Goal: Task Accomplishment & Management: Use online tool/utility

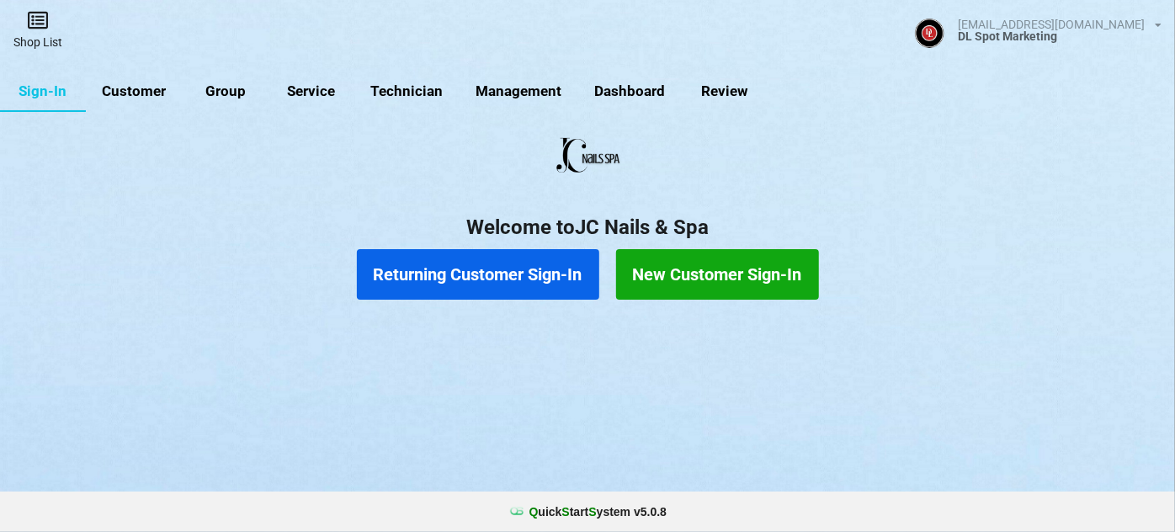
click at [42, 40] on link "Shop List" at bounding box center [38, 30] width 76 height 60
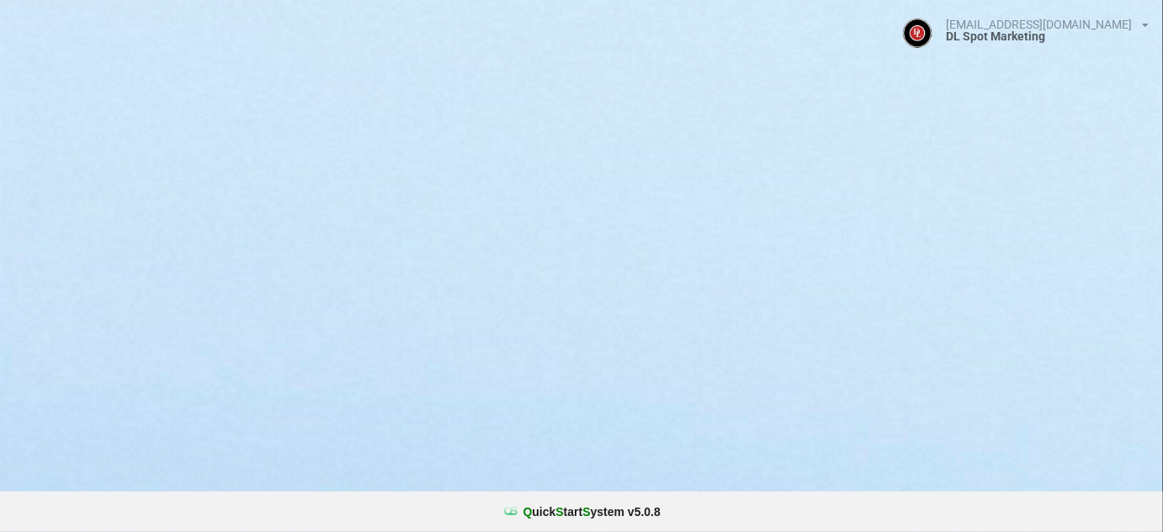
select select "25"
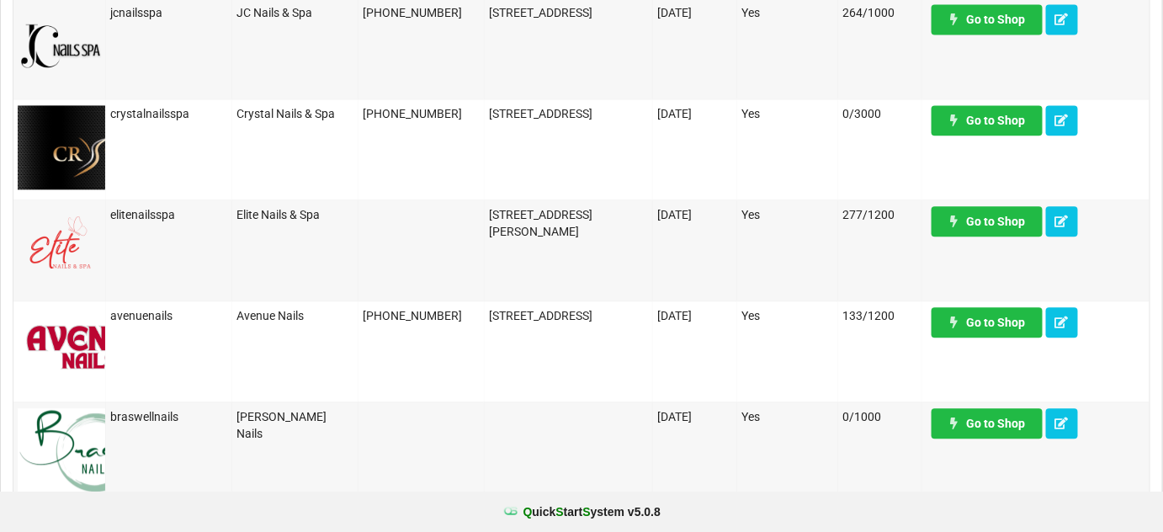
scroll to position [1224, 0]
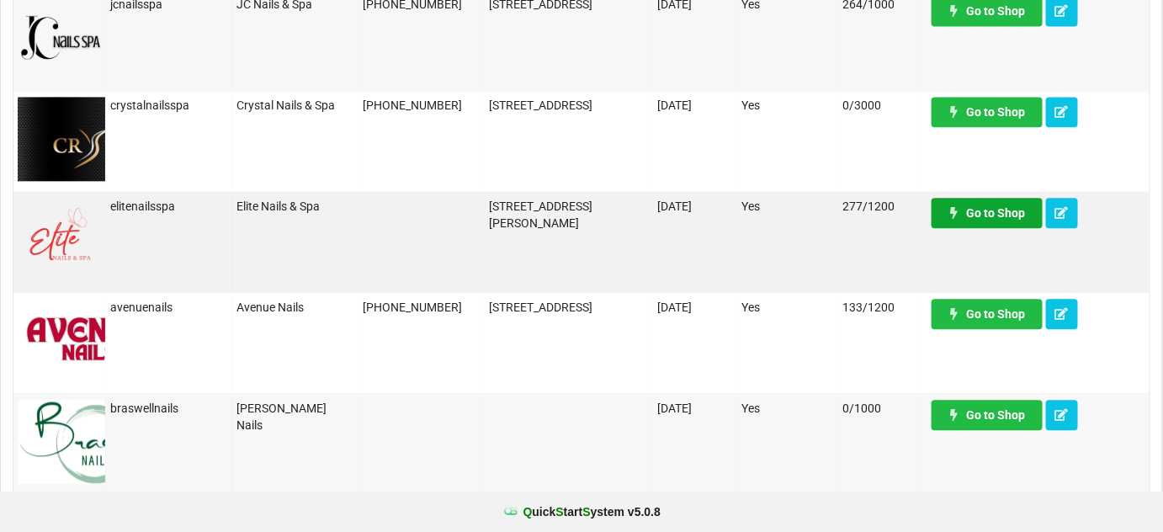
click at [971, 206] on link "Go to Shop" at bounding box center [987, 213] width 111 height 30
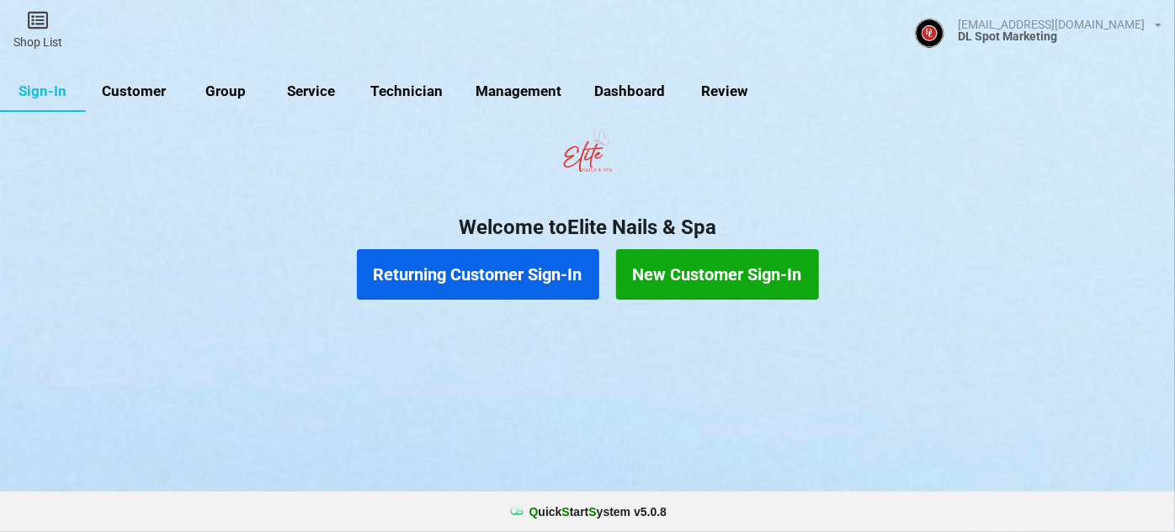
click at [141, 93] on link "Customer" at bounding box center [134, 92] width 97 height 40
select select "25"
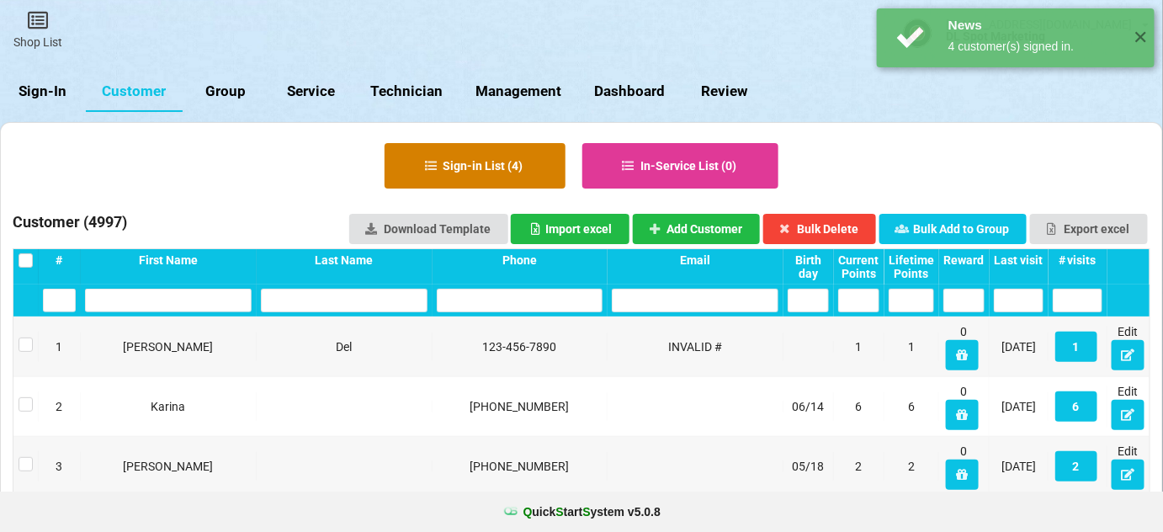
click at [493, 167] on button "Sign-in List ( 4 )" at bounding box center [475, 165] width 181 height 45
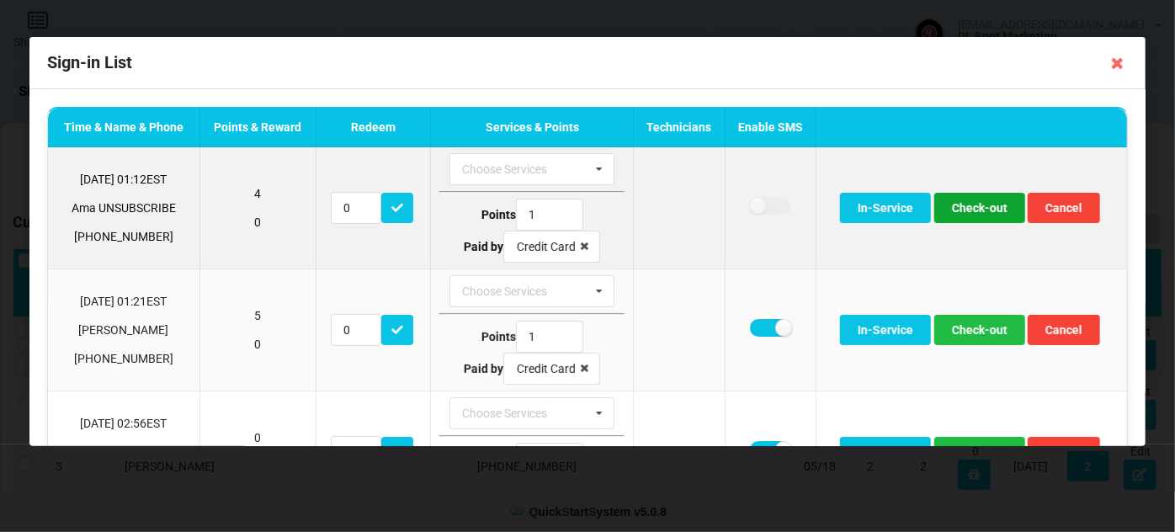
click at [987, 208] on button "Check-out" at bounding box center [979, 208] width 91 height 30
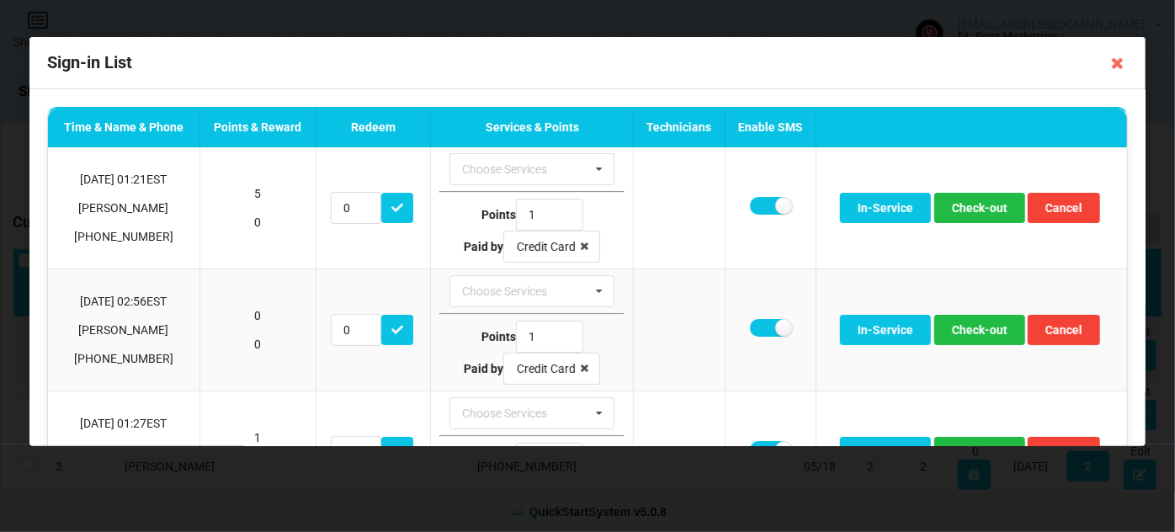
click at [670, 72] on div "Sign-in List" at bounding box center [587, 63] width 1116 height 52
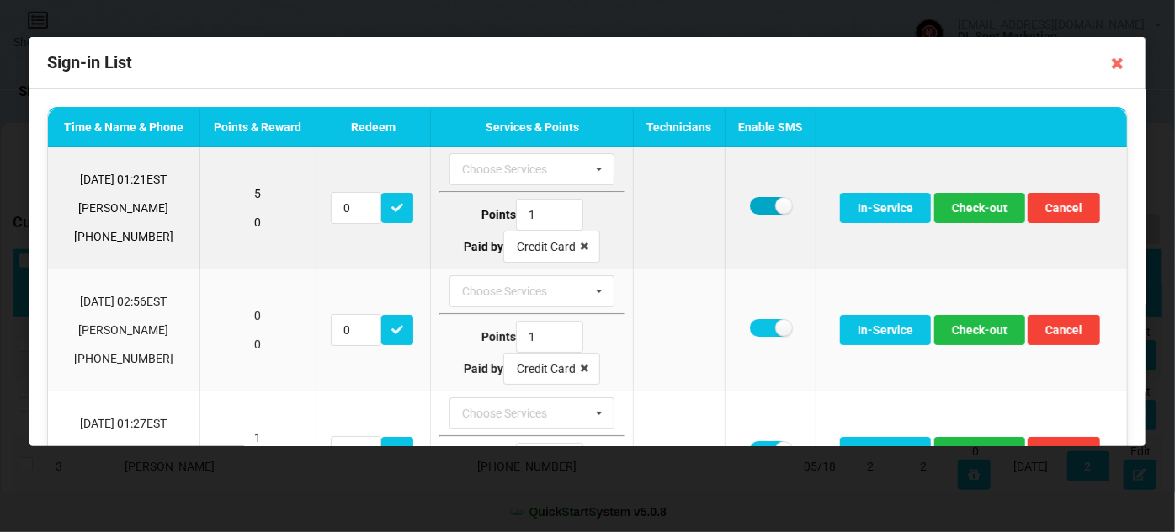
drag, startPoint x: 757, startPoint y: 204, endPoint x: 759, endPoint y: 212, distance: 8.8
click at [756, 205] on label at bounding box center [770, 206] width 41 height 18
checkbox input "false"
click at [977, 209] on button "Check-out" at bounding box center [979, 208] width 91 height 30
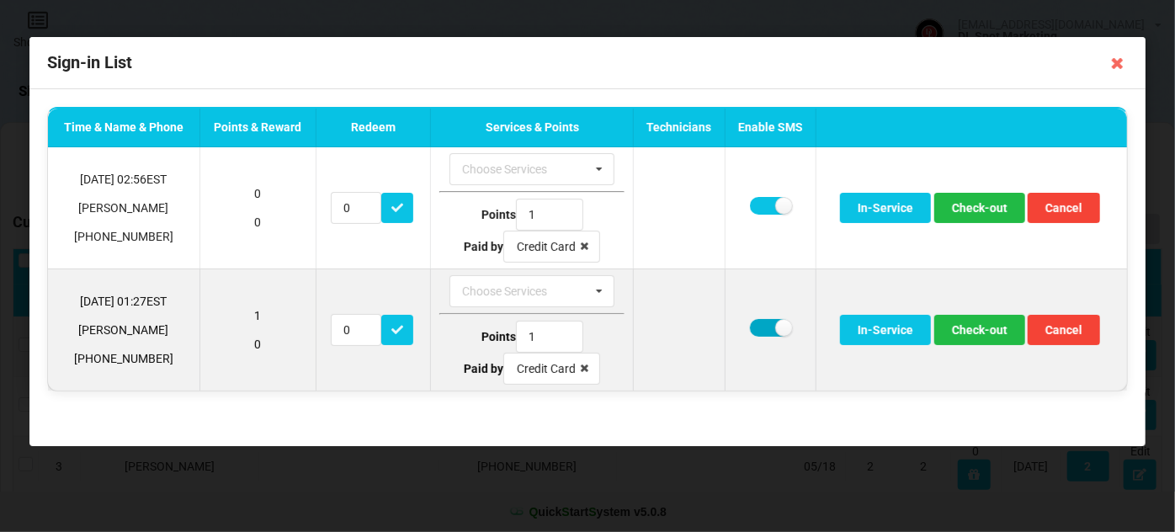
click at [762, 328] on label at bounding box center [770, 328] width 41 height 18
checkbox input "false"
click at [991, 333] on button "Check-out" at bounding box center [979, 330] width 91 height 30
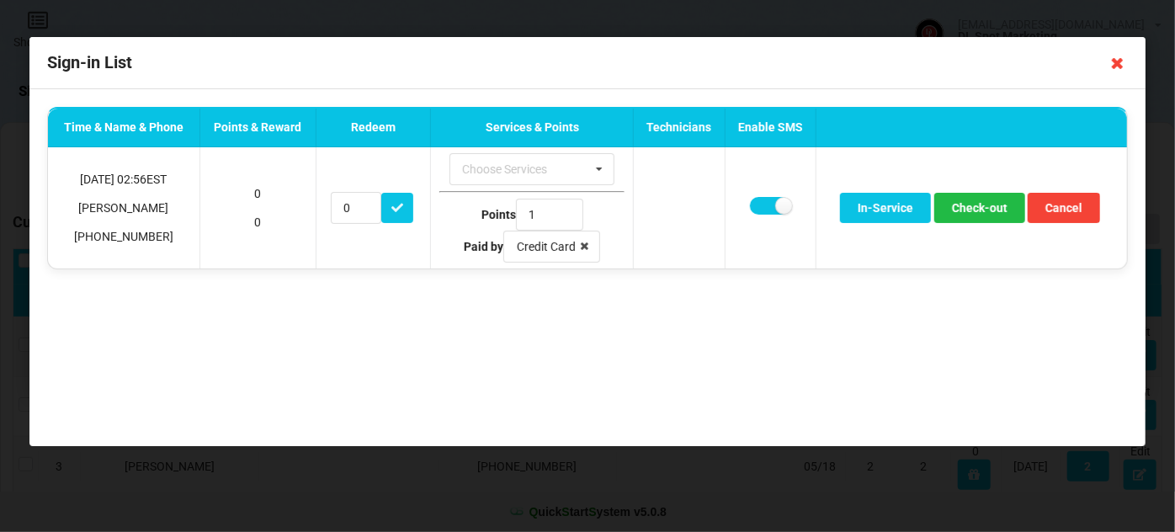
click at [1117, 66] on icon at bounding box center [1117, 63] width 27 height 27
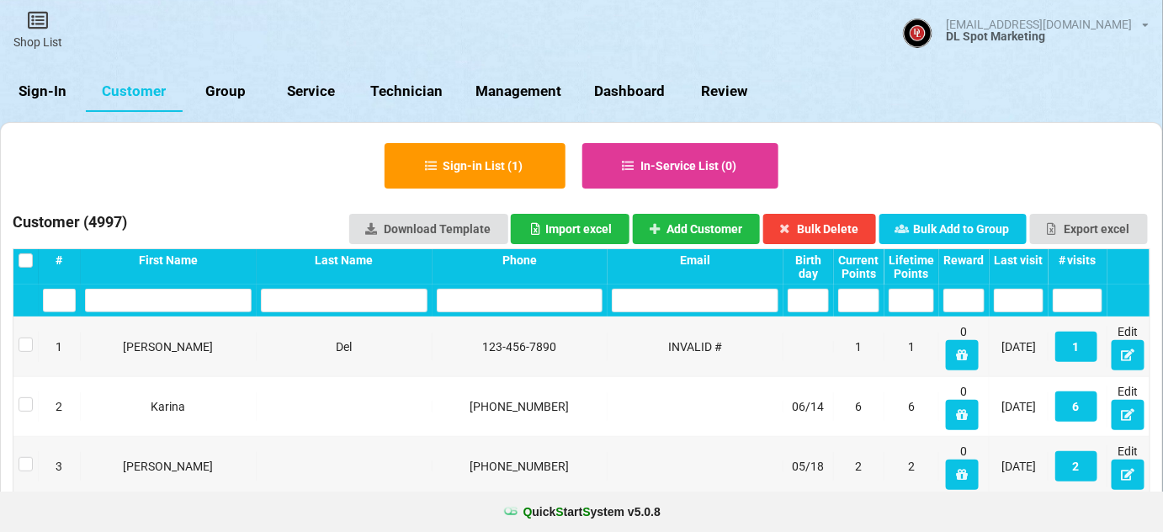
click at [56, 91] on link "Sign-In" at bounding box center [43, 92] width 86 height 40
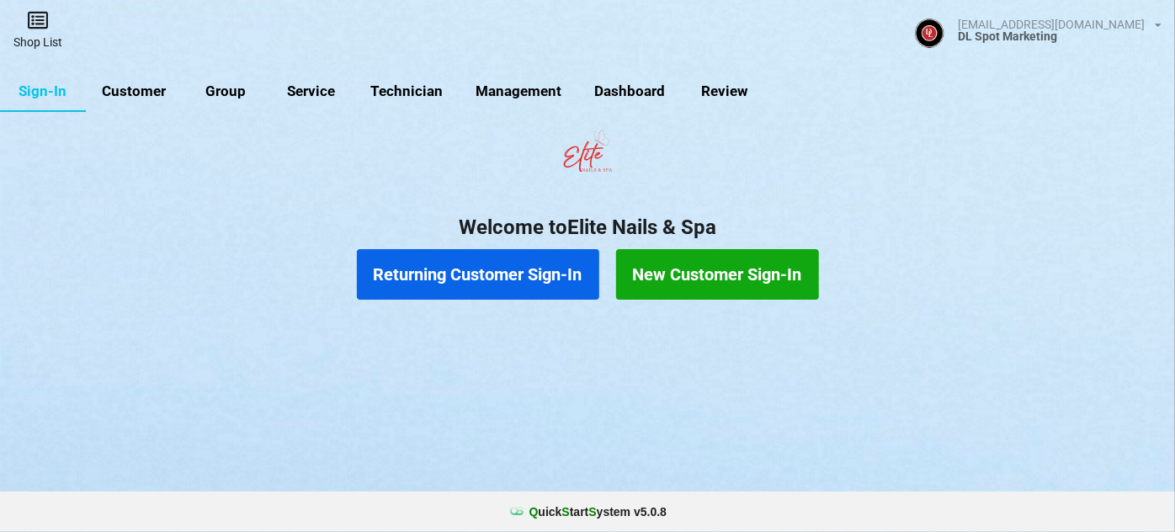
click at [39, 28] on icon at bounding box center [38, 20] width 24 height 20
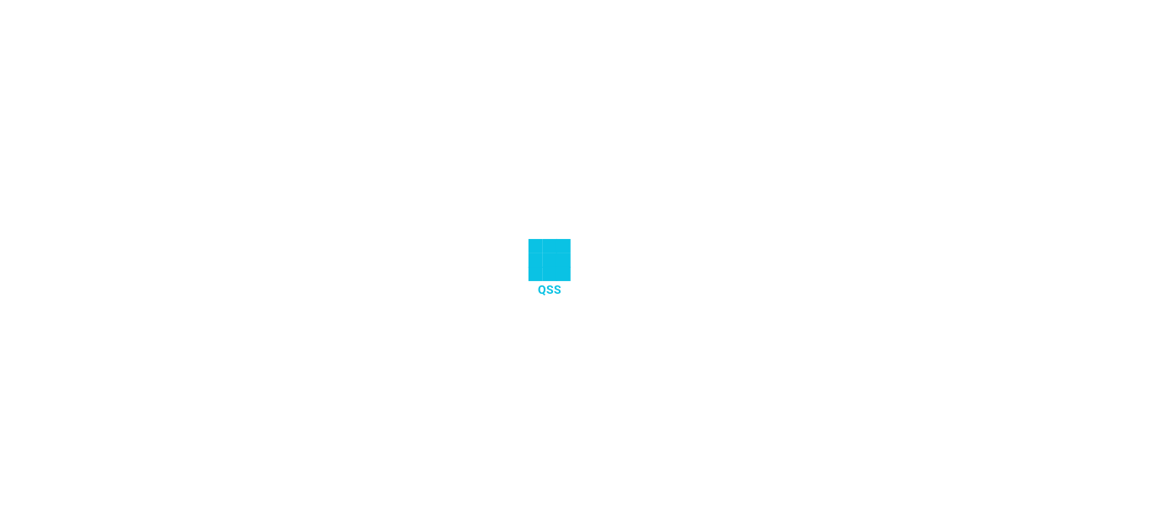
select select "25"
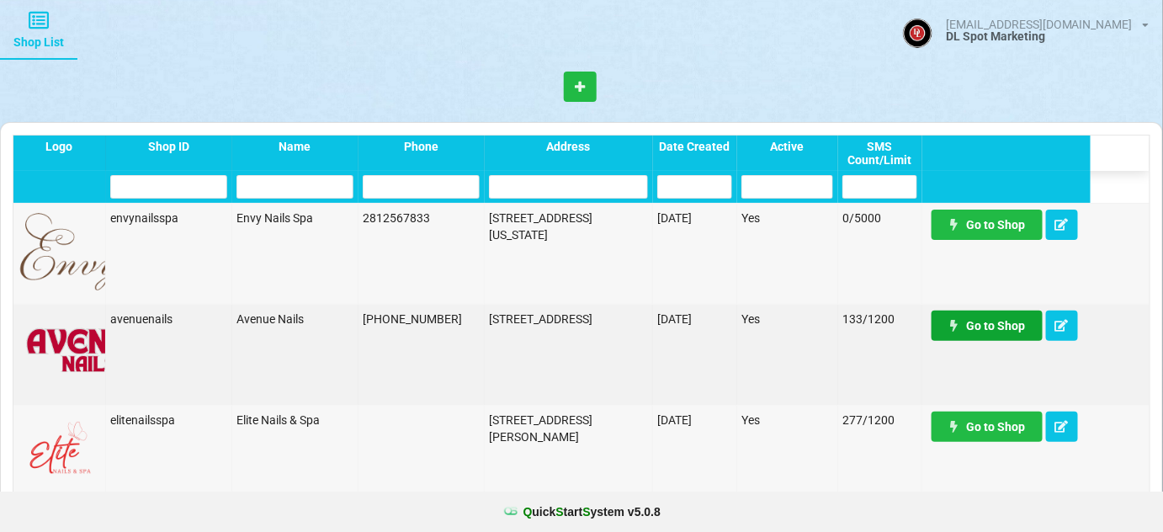
click at [609, 270] on link "Go to Shop" at bounding box center [606, 269] width 7 height 2
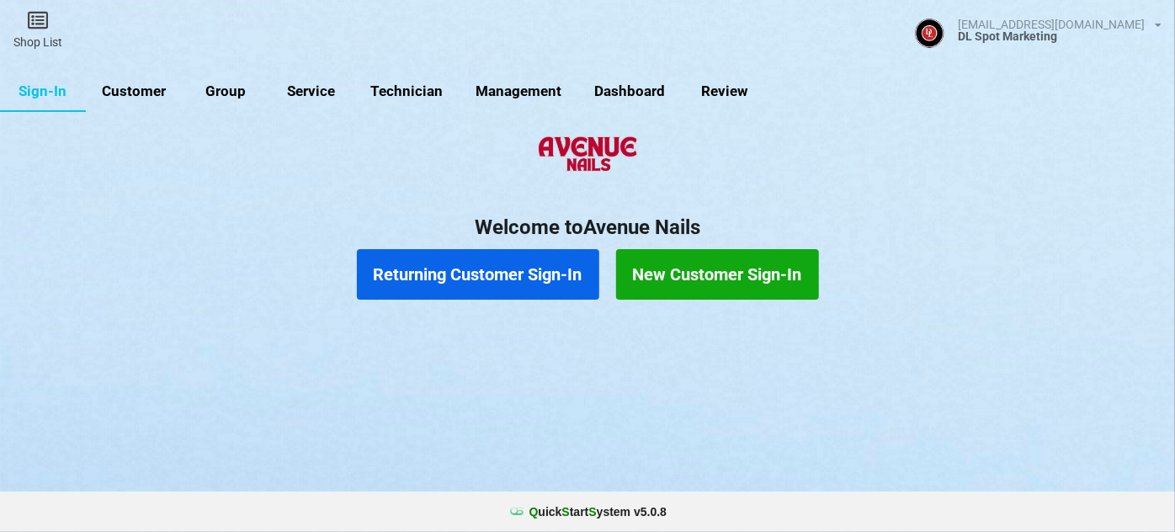
click at [147, 89] on link "Customer" at bounding box center [134, 92] width 97 height 40
select select "25"
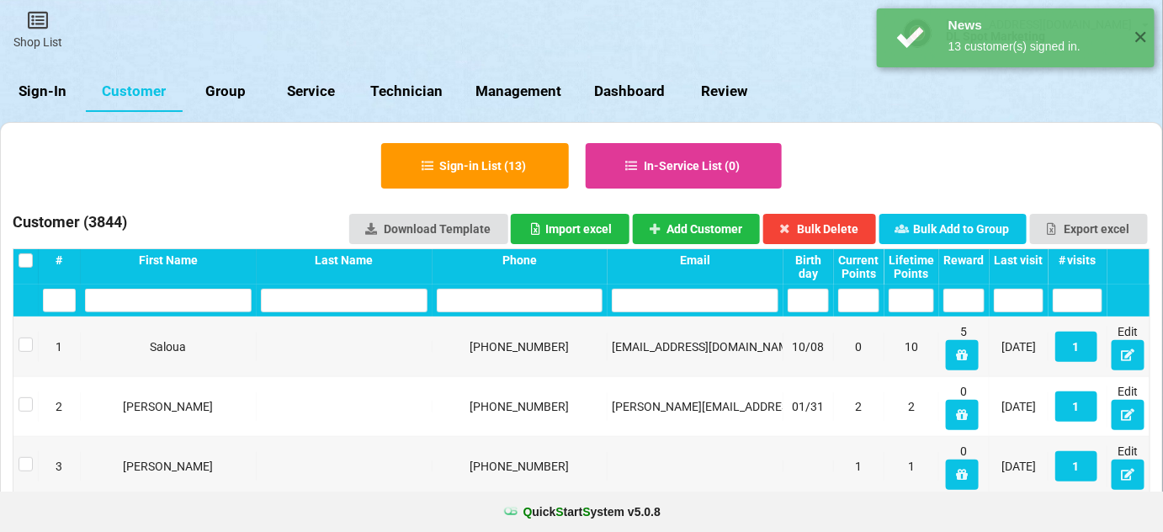
click at [1027, 259] on div "Last visit" at bounding box center [1019, 259] width 50 height 13
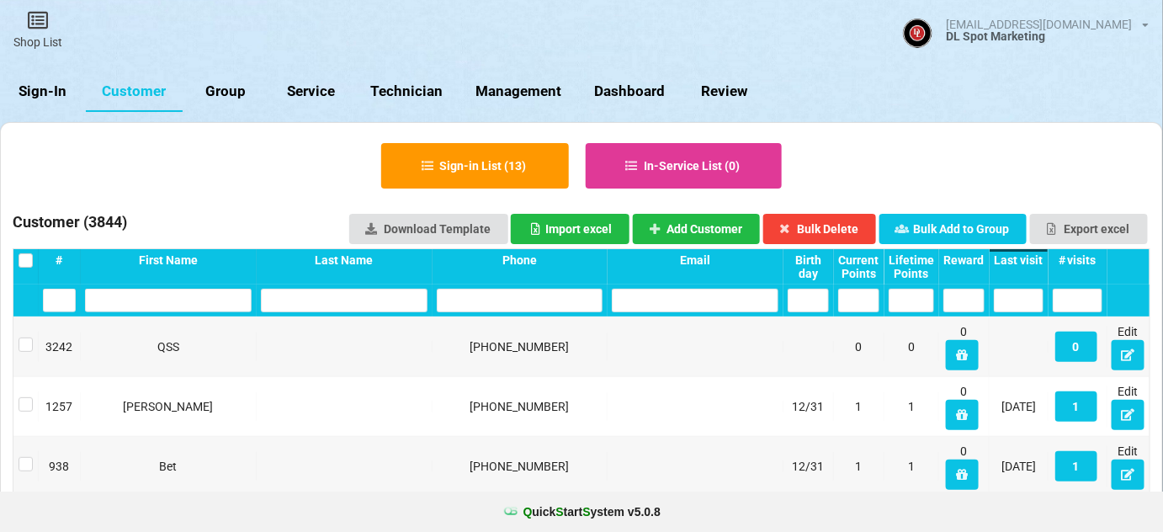
click at [1027, 259] on div "Last visit" at bounding box center [1019, 259] width 50 height 13
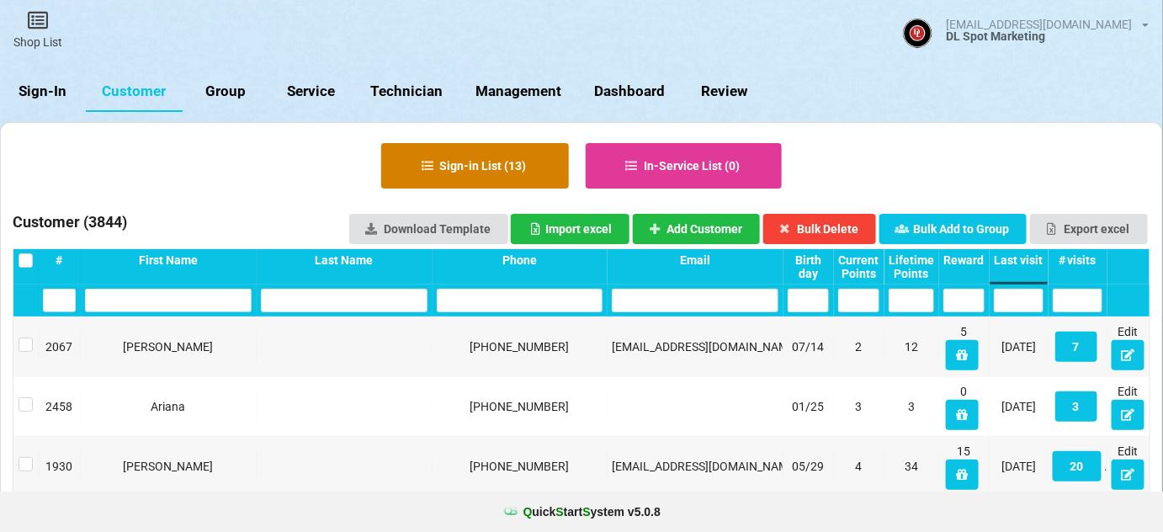
click at [475, 157] on button "Sign-in List ( 13 )" at bounding box center [475, 165] width 188 height 45
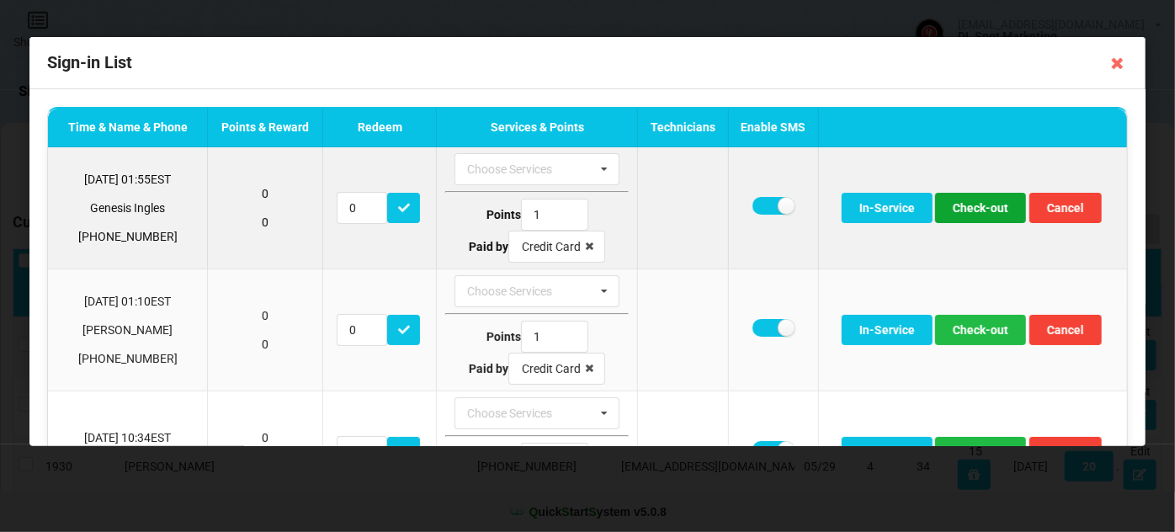
click at [969, 204] on button "Check-out" at bounding box center [980, 208] width 91 height 30
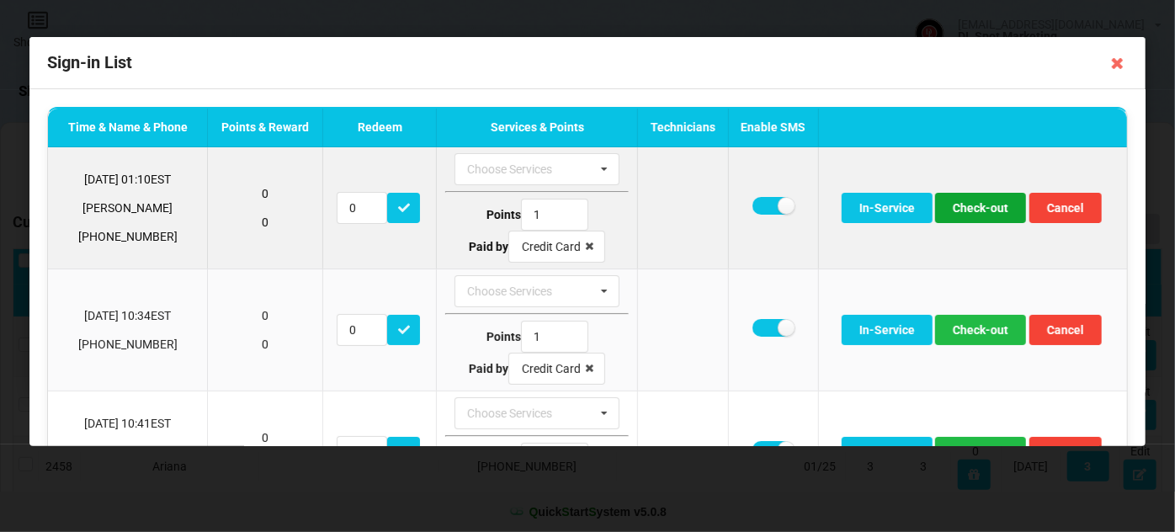
click at [969, 211] on button "Check-out" at bounding box center [980, 208] width 91 height 30
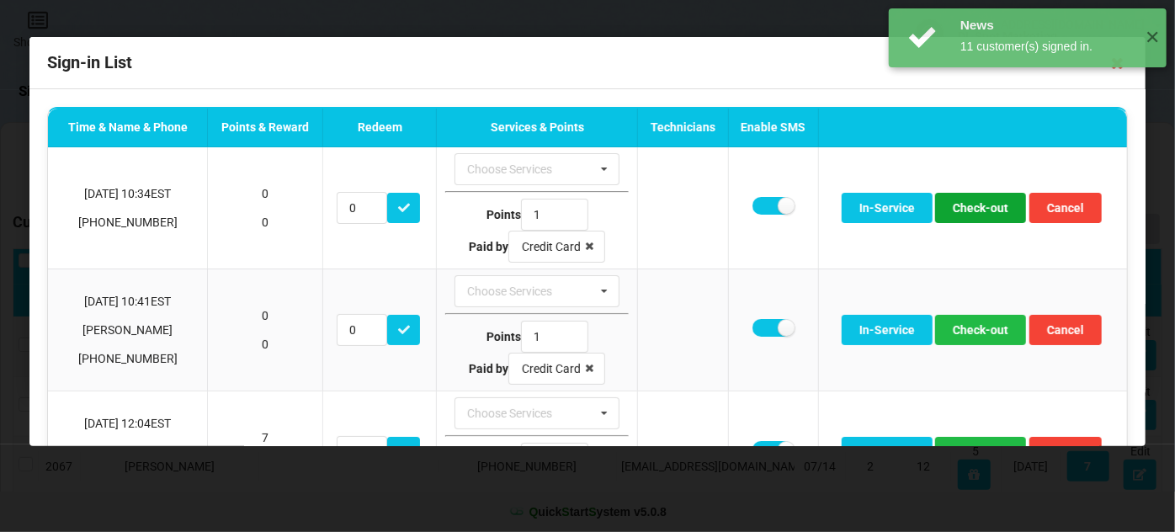
click at [969, 211] on button "Check-out" at bounding box center [980, 208] width 91 height 30
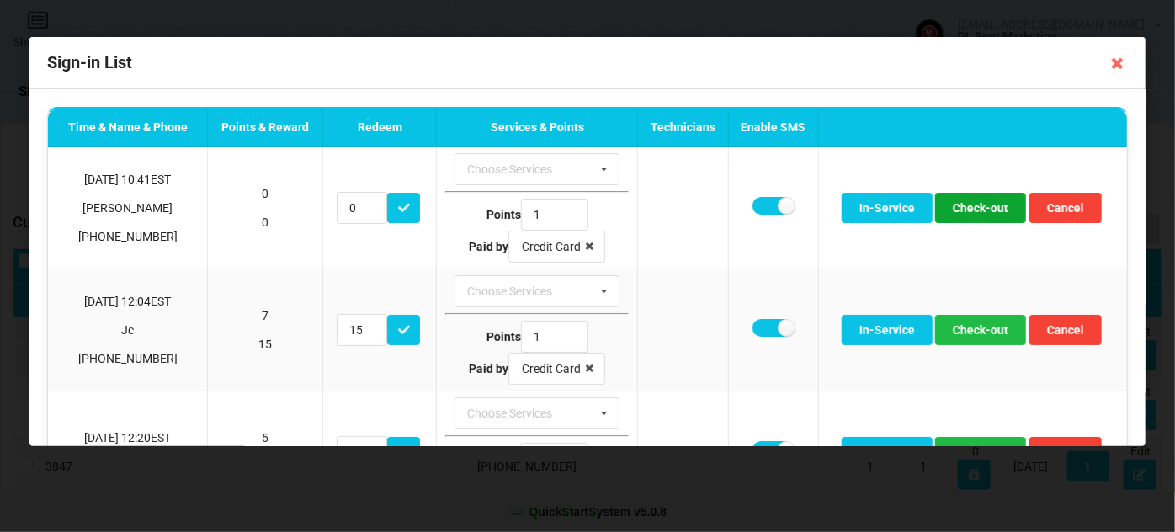
click at [969, 211] on button "Check-out" at bounding box center [980, 208] width 91 height 30
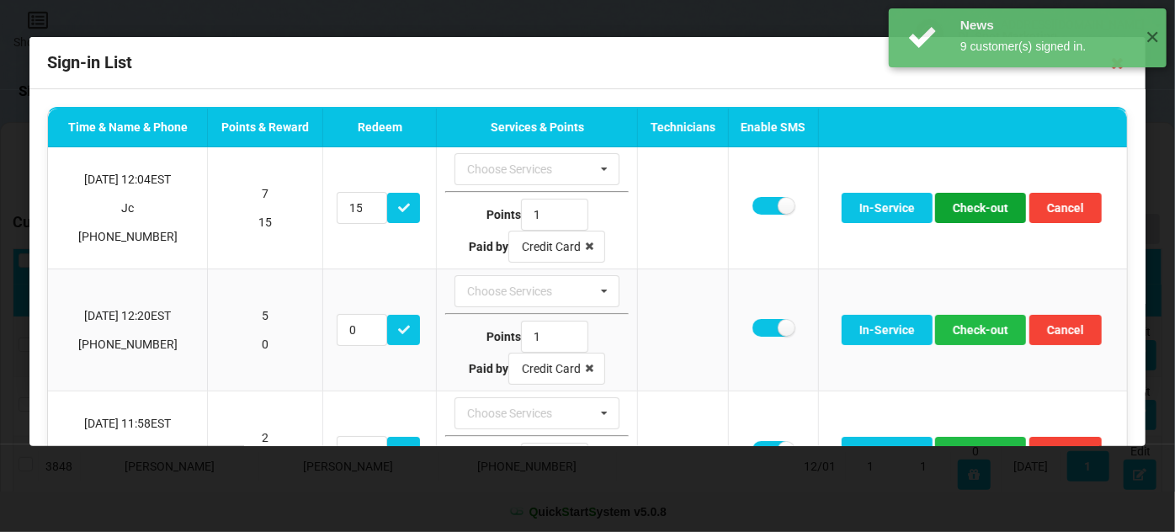
click at [969, 211] on button "Check-out" at bounding box center [980, 208] width 91 height 30
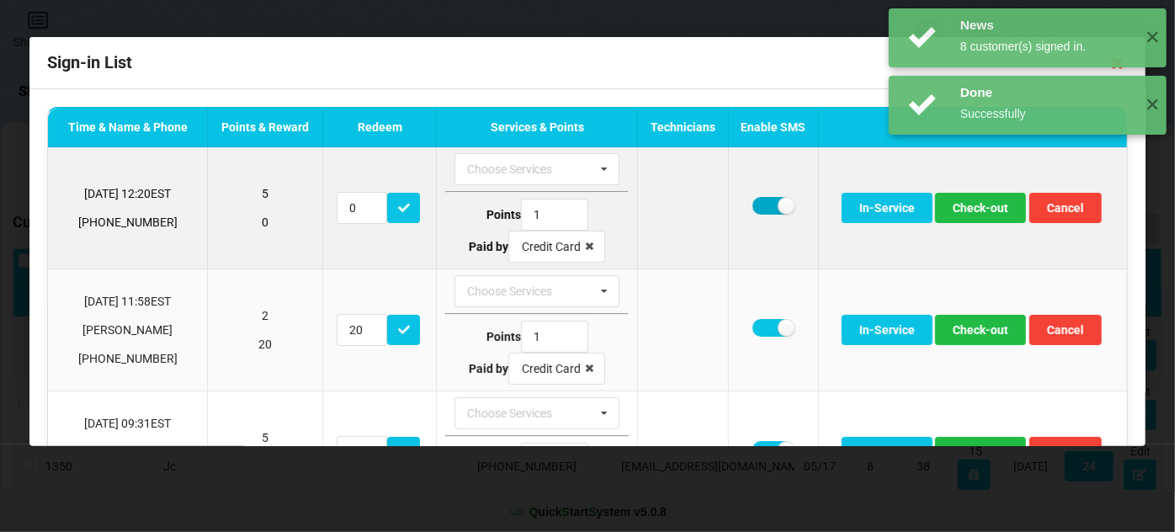
click at [752, 203] on label at bounding box center [772, 206] width 41 height 18
checkbox input "false"
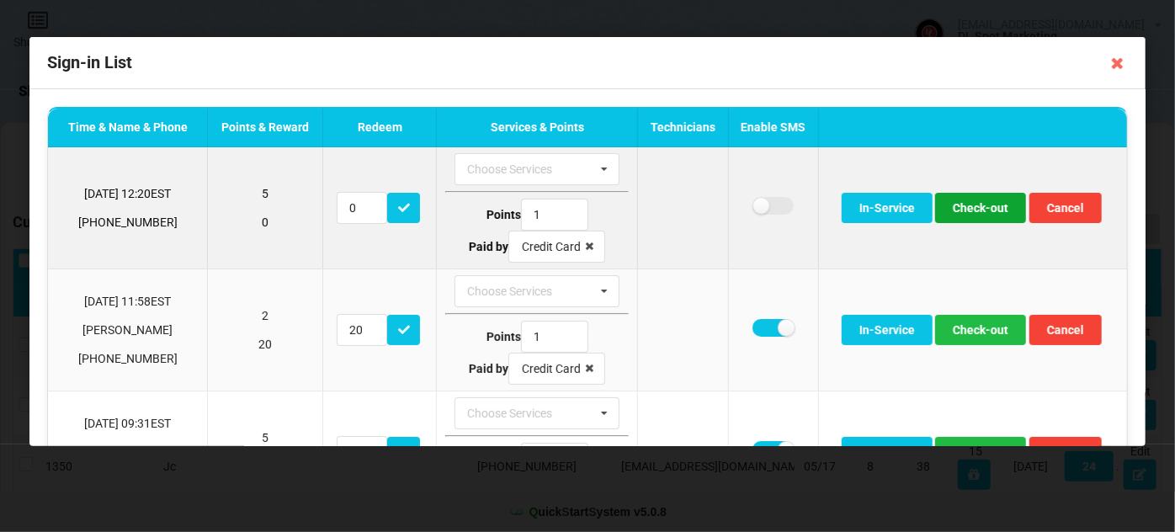
click at [967, 208] on button "Check-out" at bounding box center [980, 208] width 91 height 30
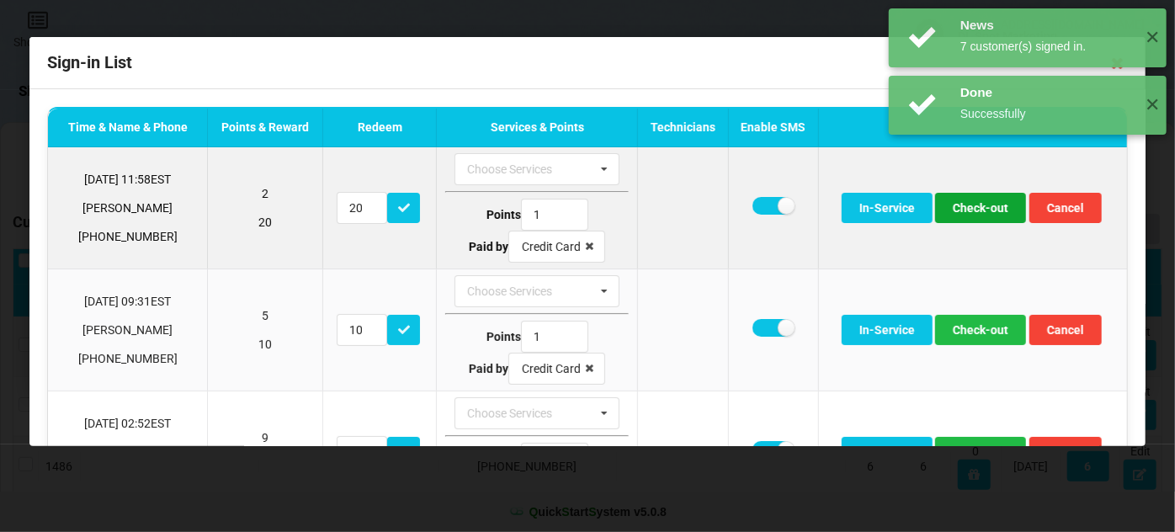
click at [970, 208] on button "Check-out" at bounding box center [980, 208] width 91 height 30
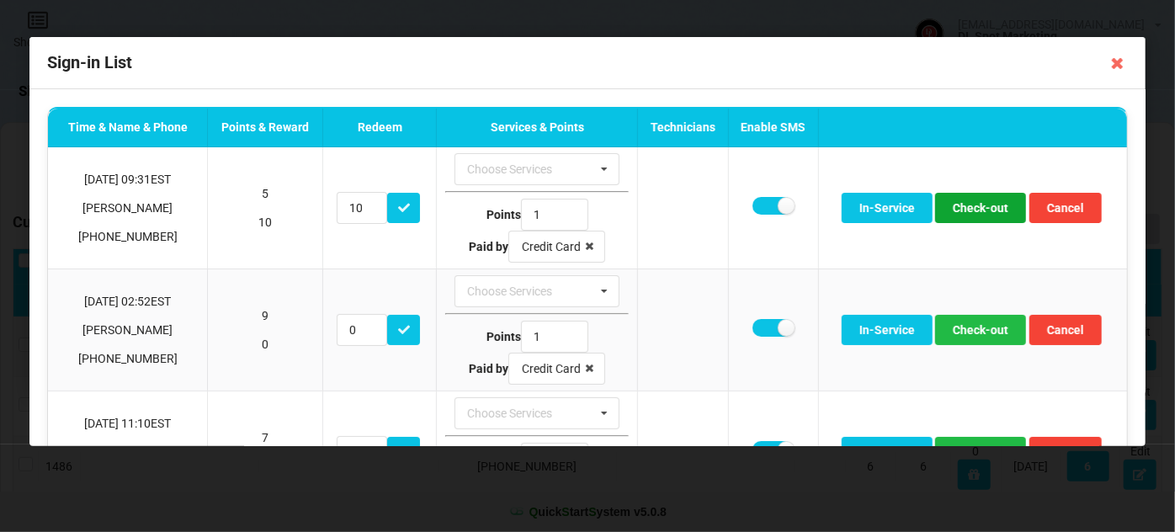
click at [969, 208] on button "Check-out" at bounding box center [980, 208] width 91 height 30
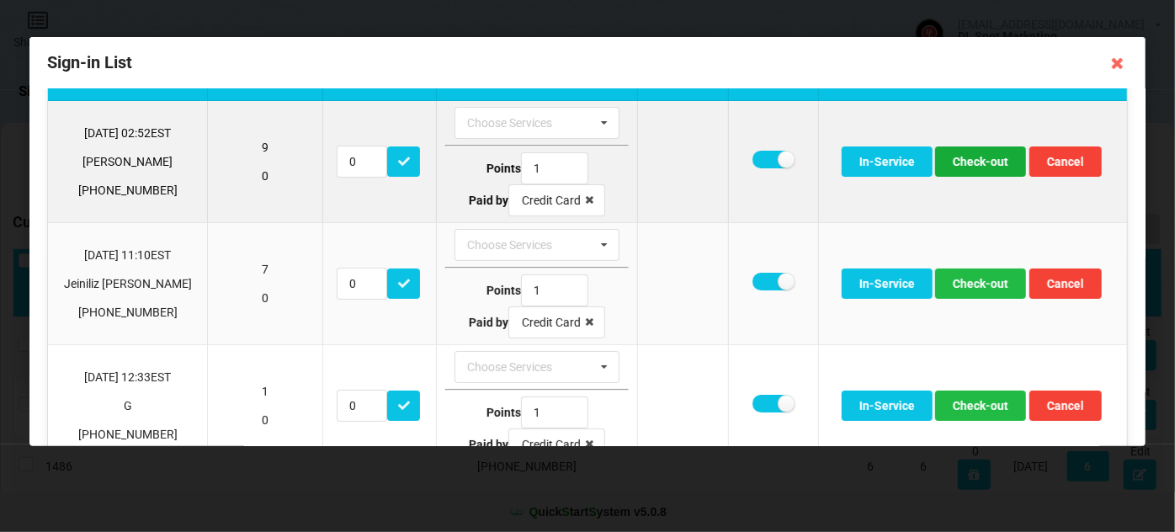
scroll to position [102, 0]
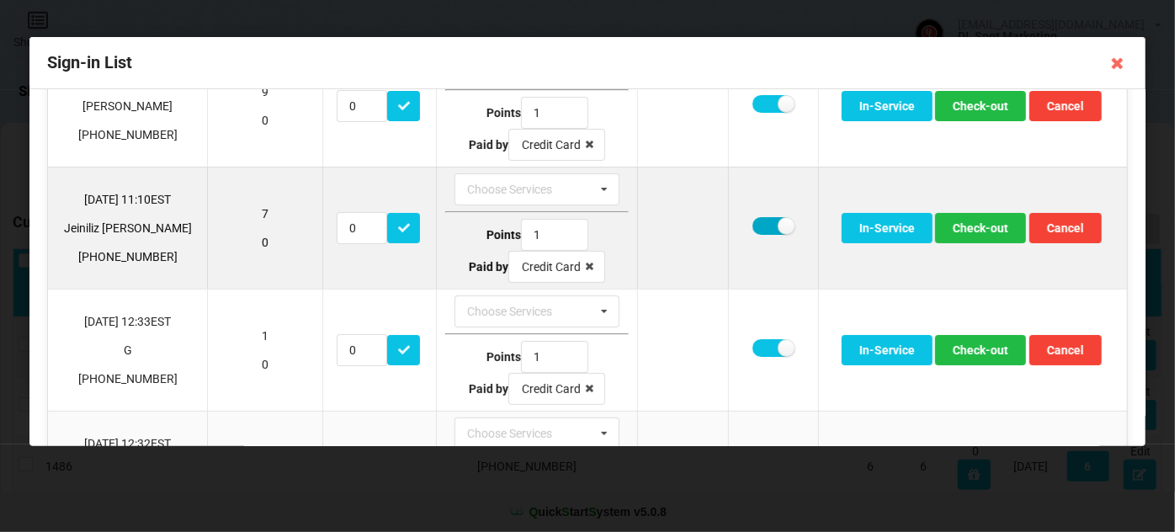
click at [756, 219] on label at bounding box center [772, 226] width 41 height 18
checkbox input "false"
click at [969, 224] on button "Check-out" at bounding box center [980, 228] width 91 height 30
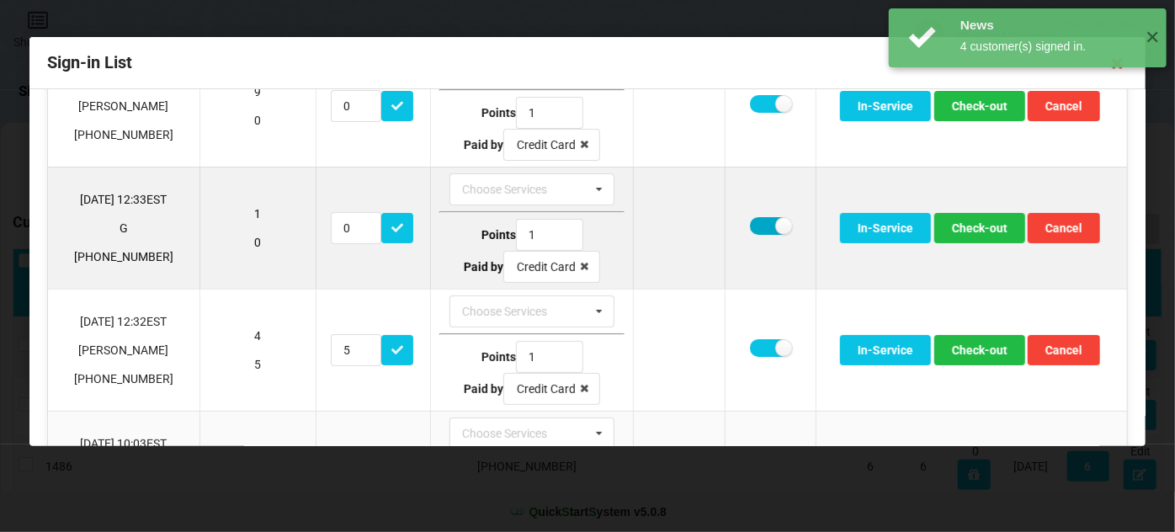
click at [761, 224] on label at bounding box center [770, 226] width 41 height 18
checkbox input "false"
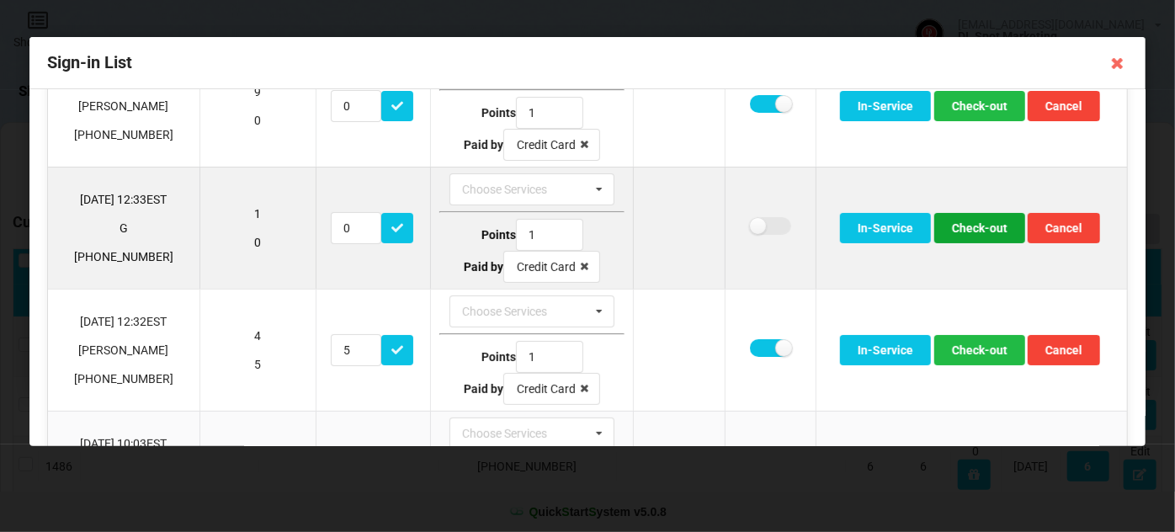
click at [972, 225] on button "Check-out" at bounding box center [979, 228] width 91 height 30
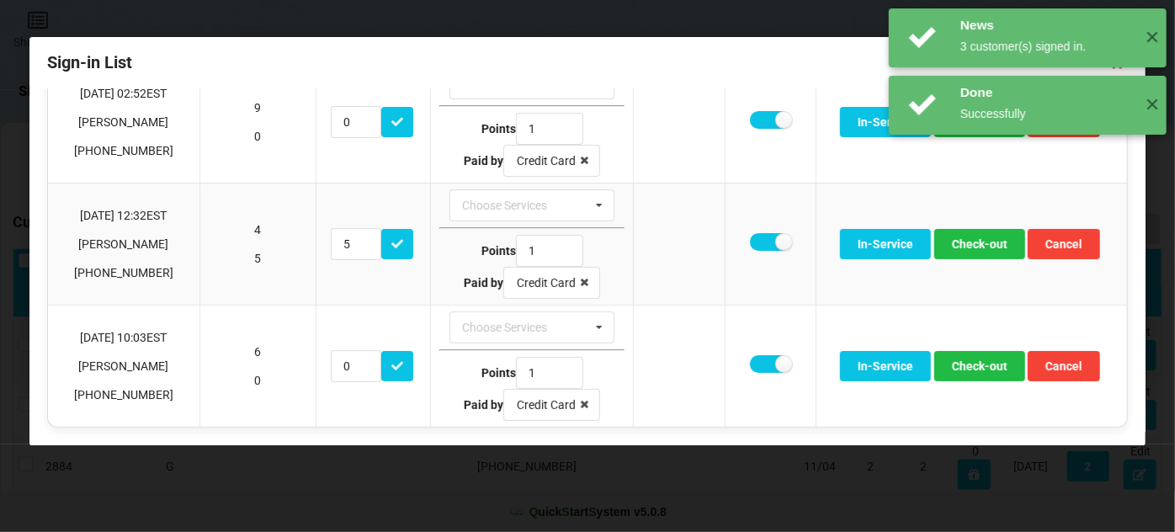
scroll to position [82, 0]
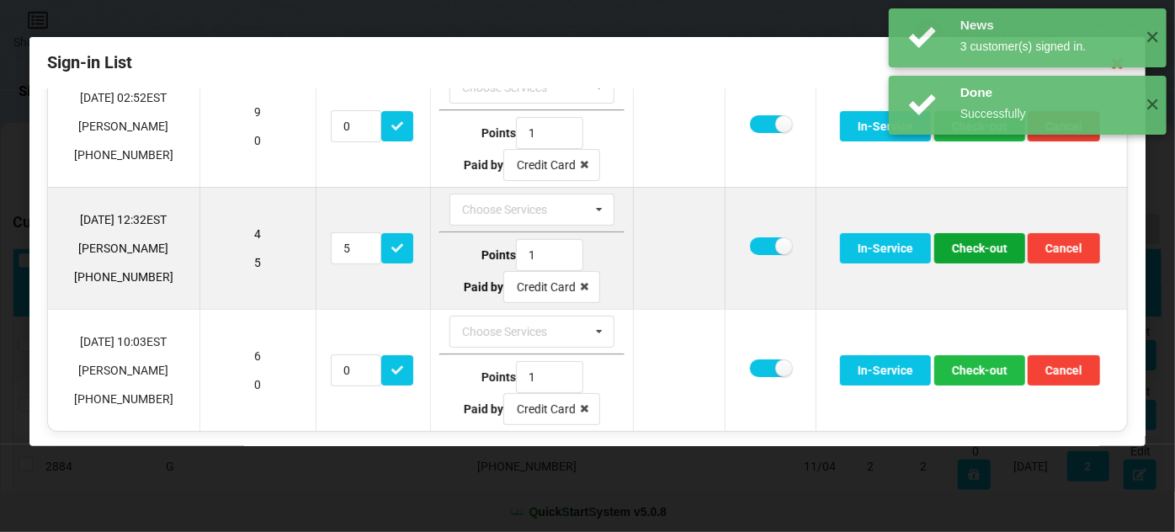
click at [969, 239] on button "Check-out" at bounding box center [979, 248] width 91 height 30
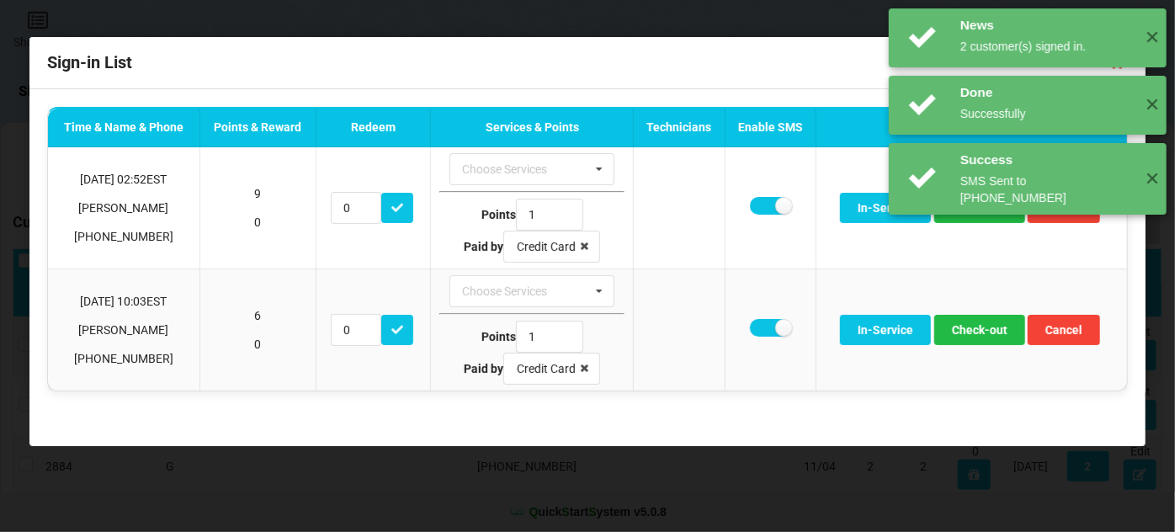
scroll to position [0, 0]
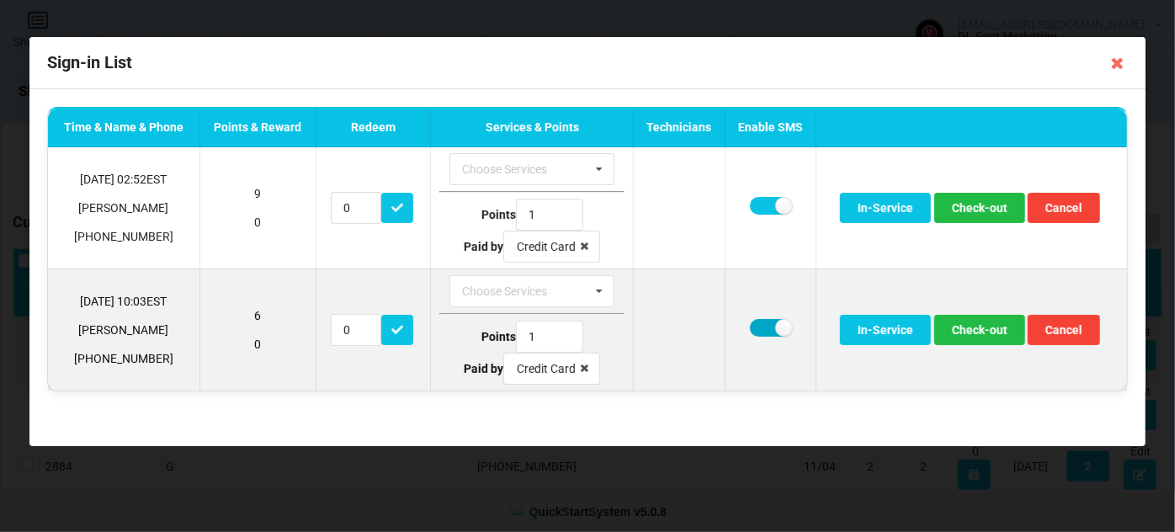
click at [758, 326] on label at bounding box center [770, 328] width 41 height 18
checkbox input "false"
click at [984, 332] on button "Check-out" at bounding box center [979, 330] width 91 height 30
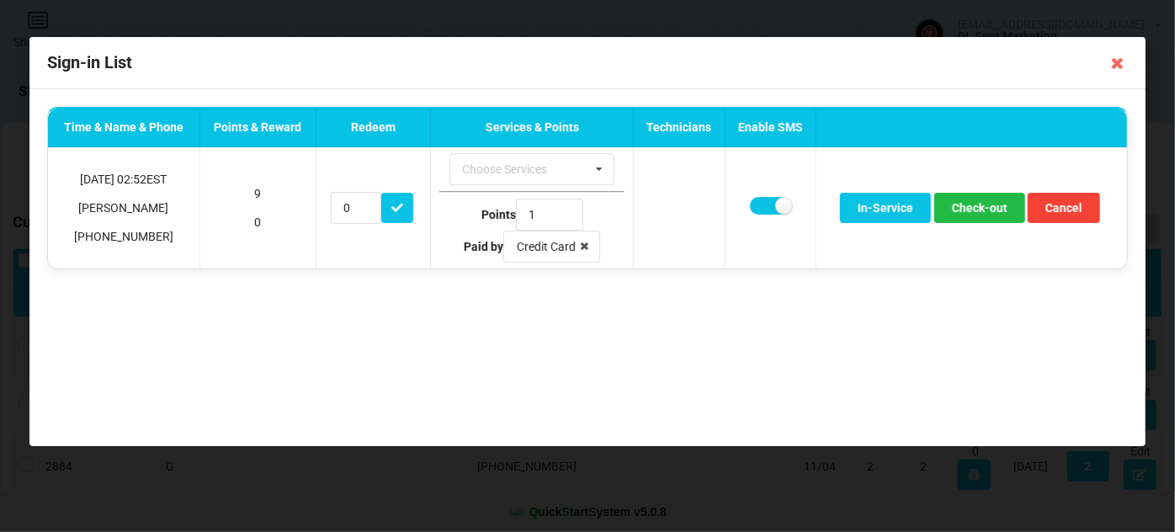
click at [1119, 66] on icon at bounding box center [1117, 63] width 27 height 27
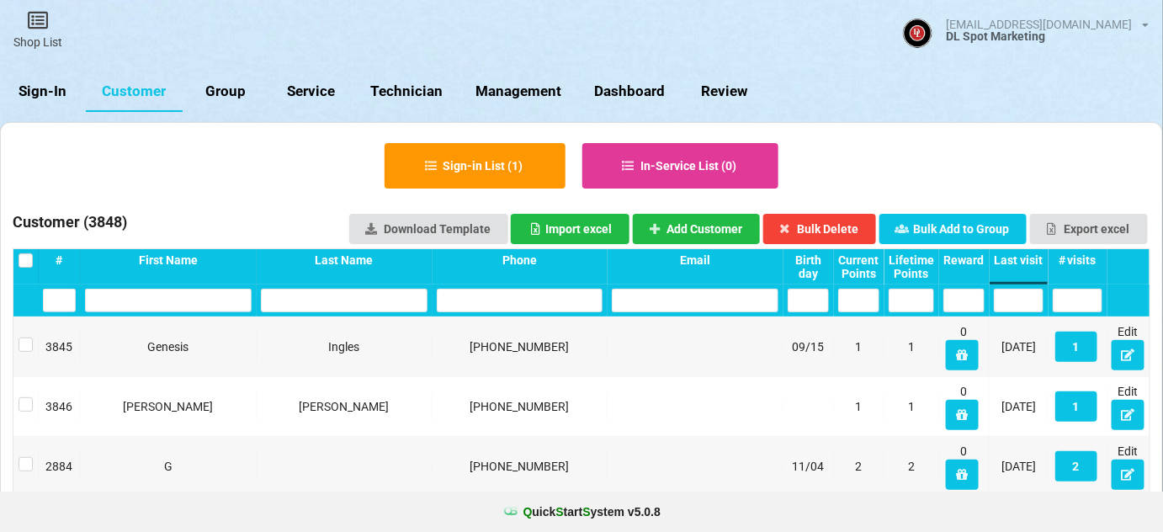
click at [45, 85] on link "Sign-In" at bounding box center [43, 92] width 86 height 40
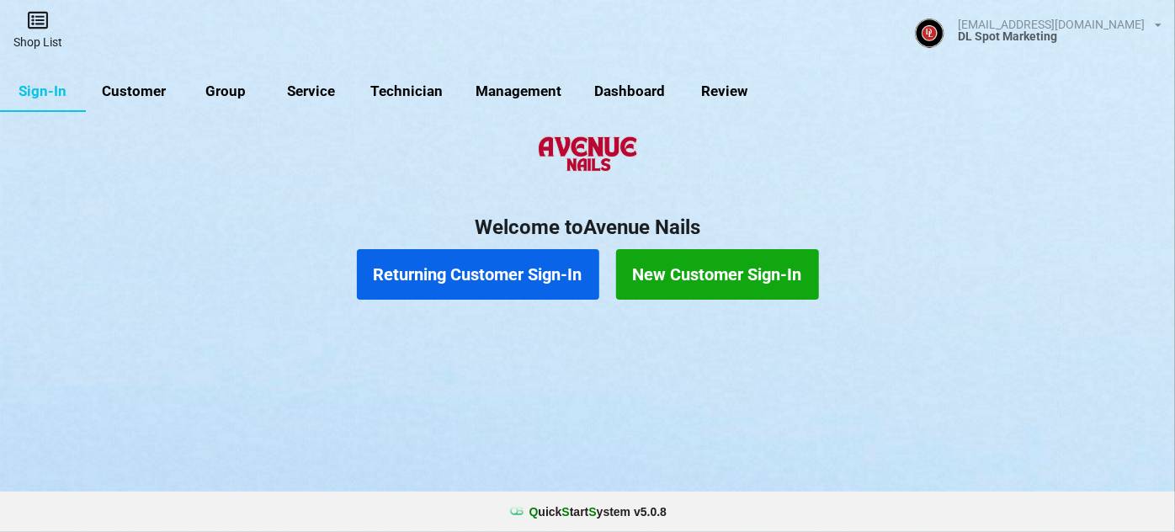
click at [29, 26] on icon at bounding box center [38, 20] width 24 height 20
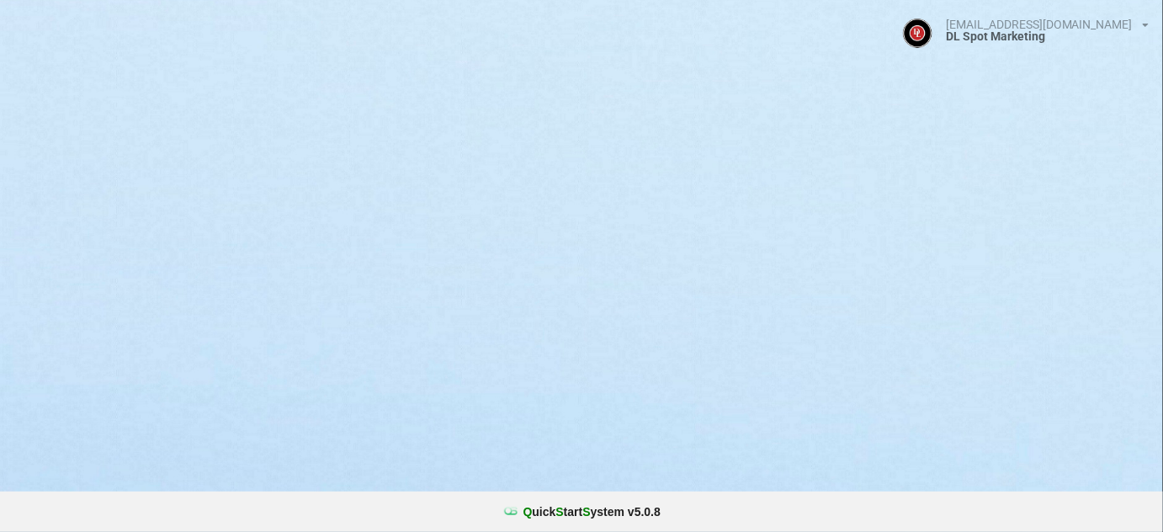
select select "25"
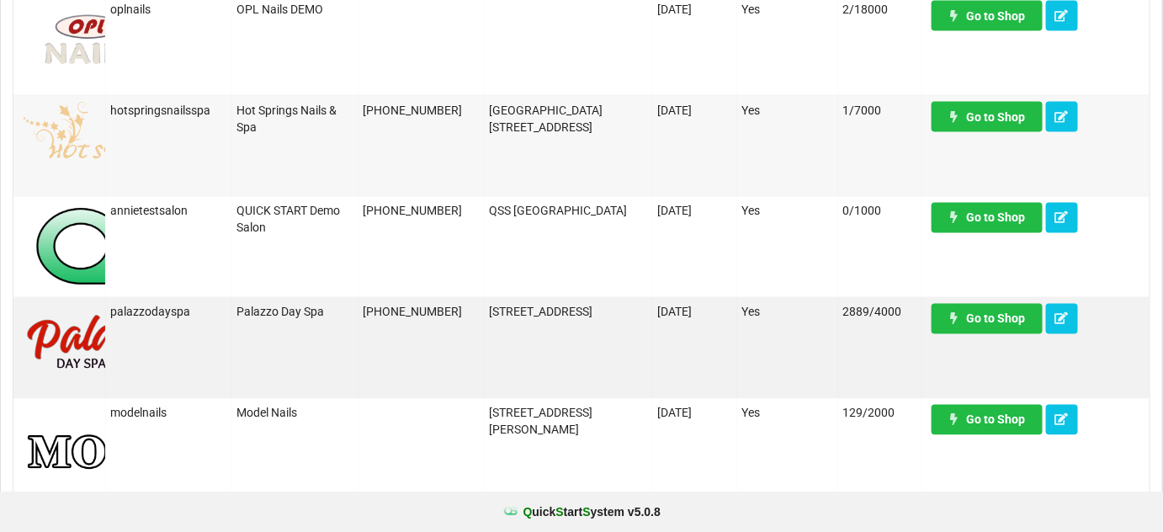
scroll to position [917, 0]
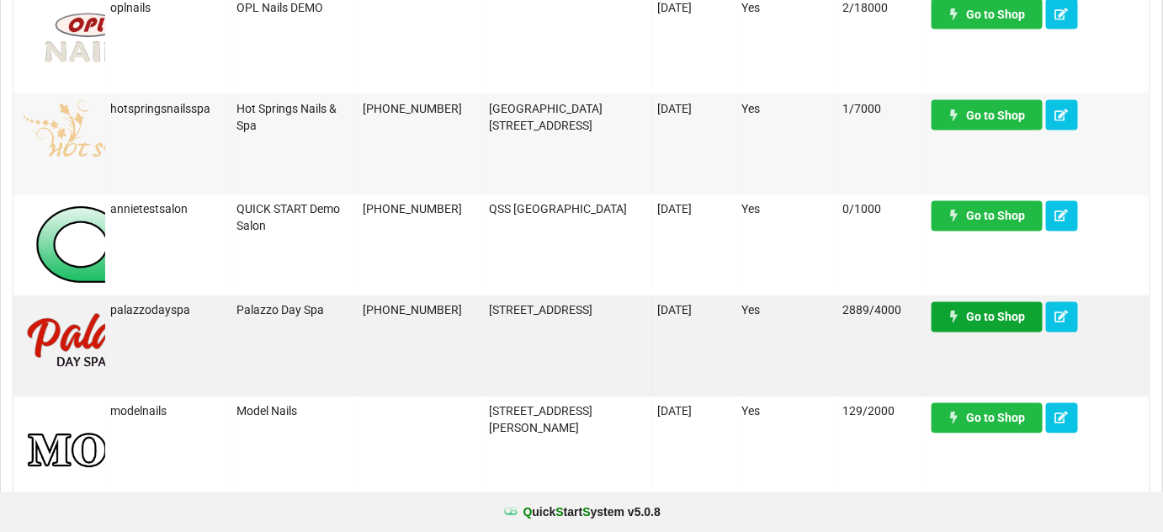
click at [1000, 320] on link "Go to Shop" at bounding box center [987, 317] width 111 height 30
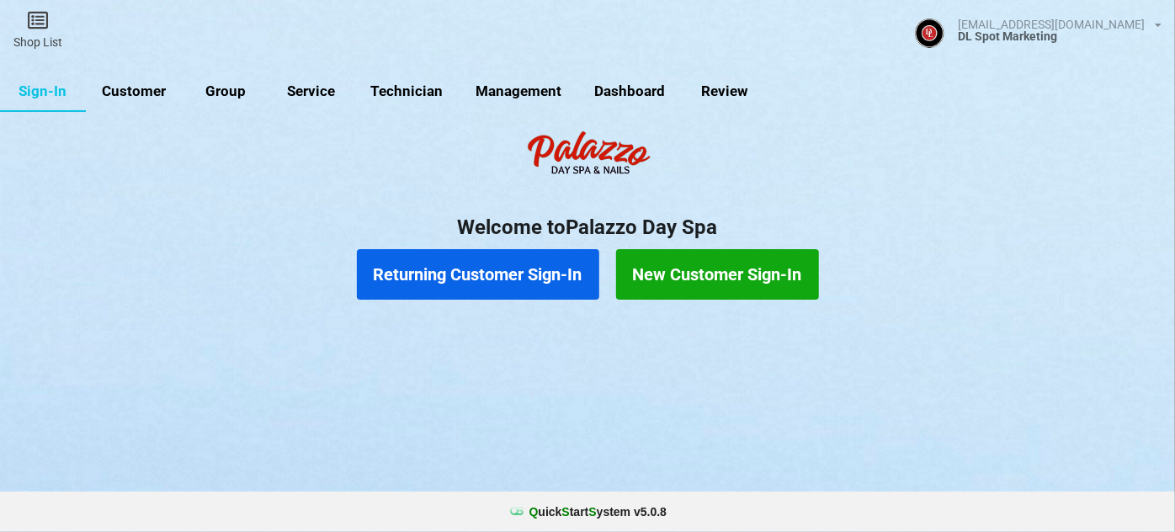
click at [129, 89] on link "Customer" at bounding box center [134, 92] width 97 height 40
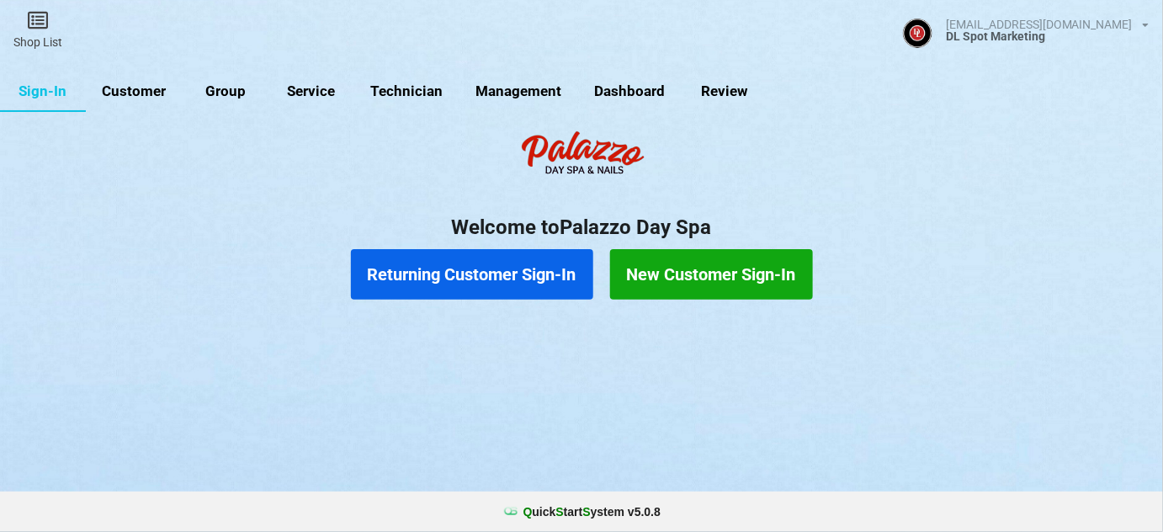
select select "25"
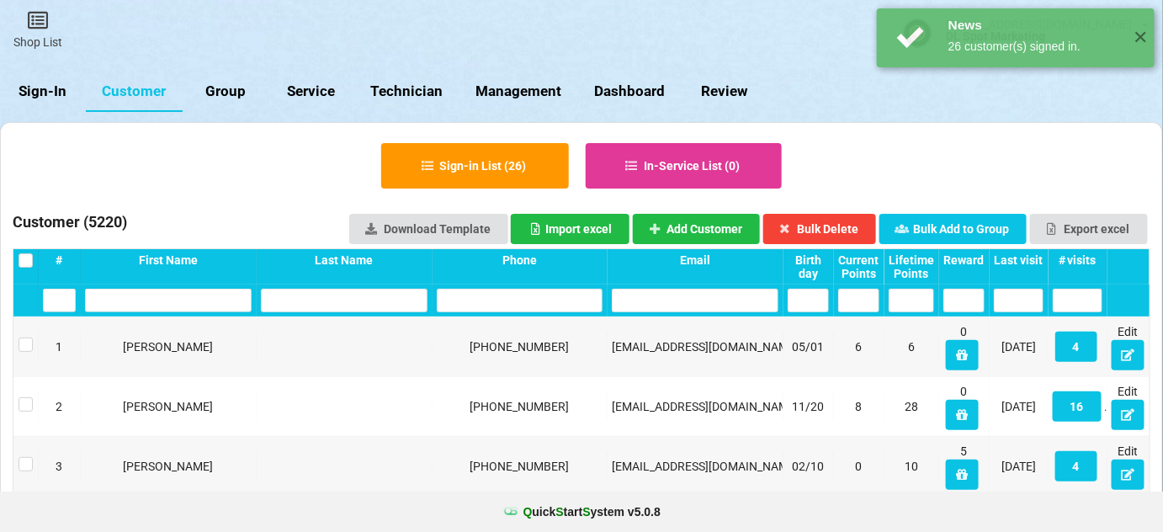
click at [1034, 264] on div "Last visit" at bounding box center [1019, 259] width 50 height 13
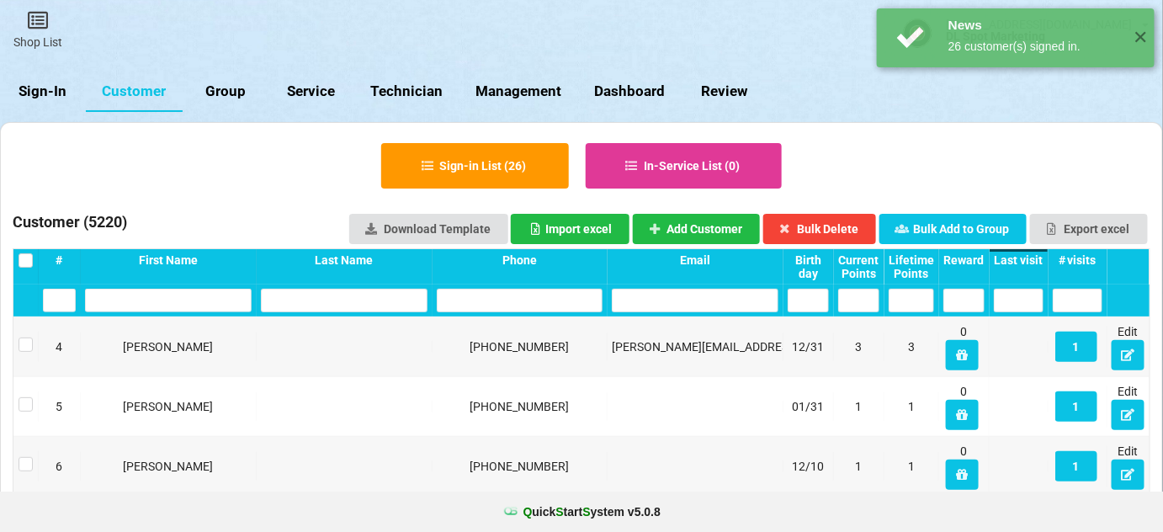
click at [1034, 264] on div "Last visit" at bounding box center [1019, 259] width 50 height 13
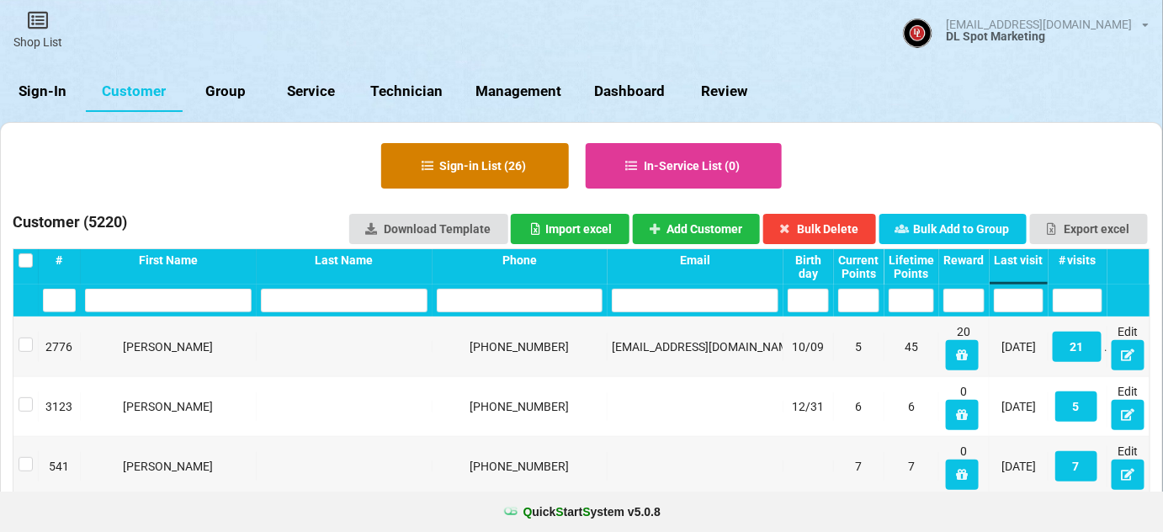
click at [528, 170] on button "Sign-in List ( 26 )" at bounding box center [475, 165] width 188 height 45
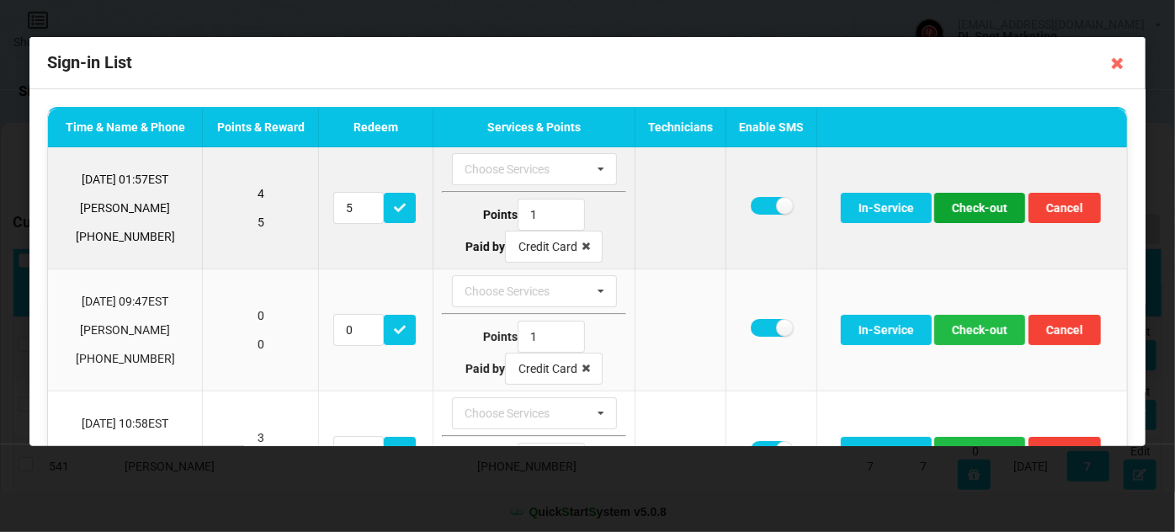
click at [972, 210] on button "Check-out" at bounding box center [979, 208] width 91 height 30
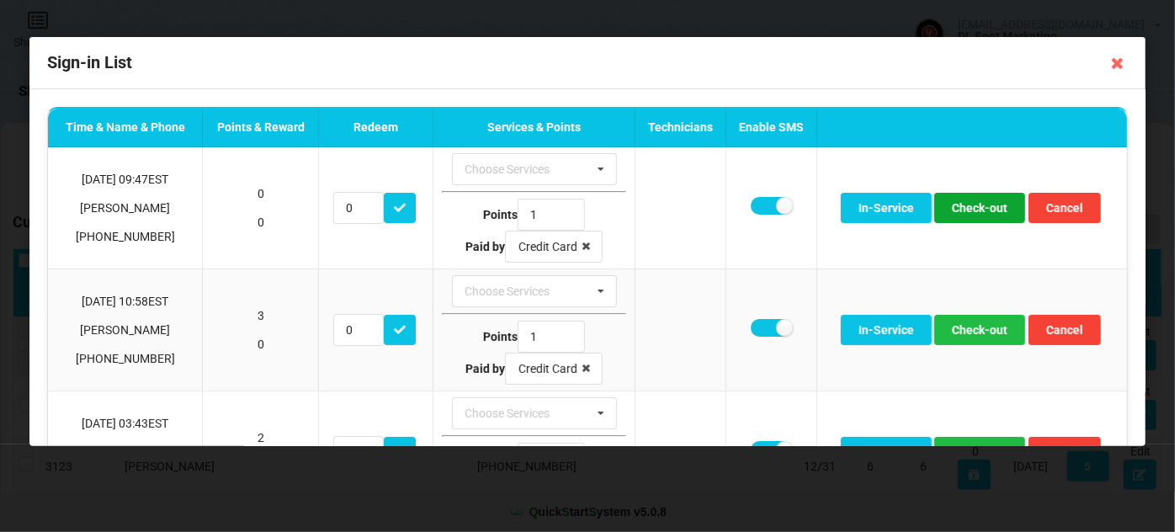
click at [972, 210] on button "Check-out" at bounding box center [979, 208] width 91 height 30
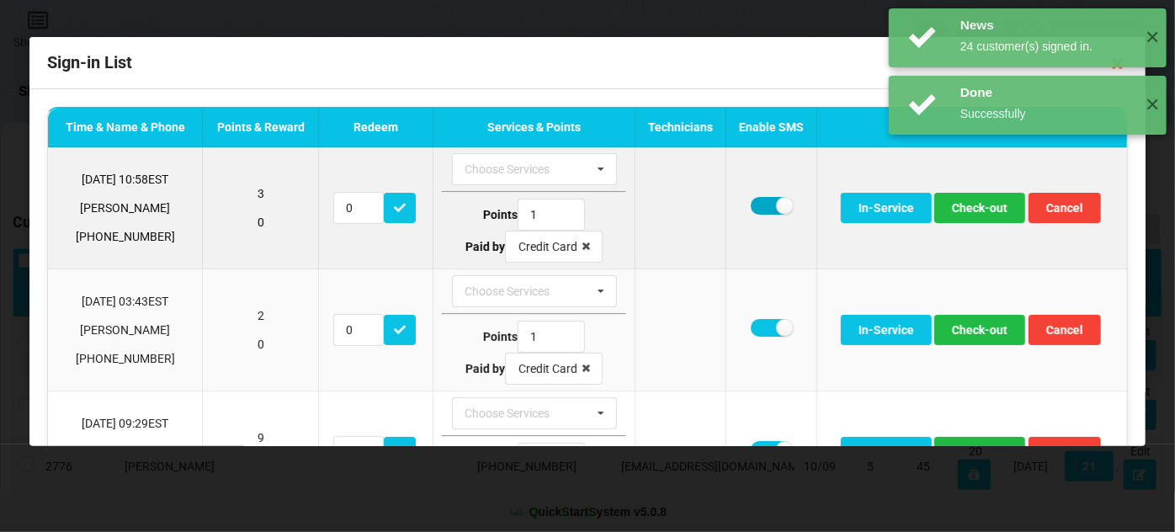
click at [759, 204] on label at bounding box center [771, 206] width 41 height 18
checkbox input "false"
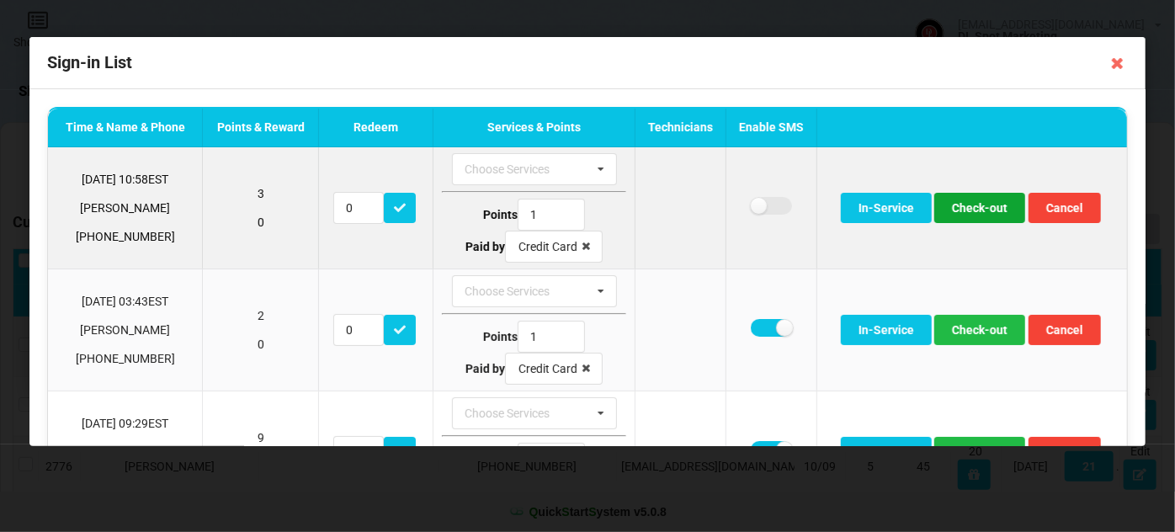
click at [990, 205] on button "Check-out" at bounding box center [979, 208] width 91 height 30
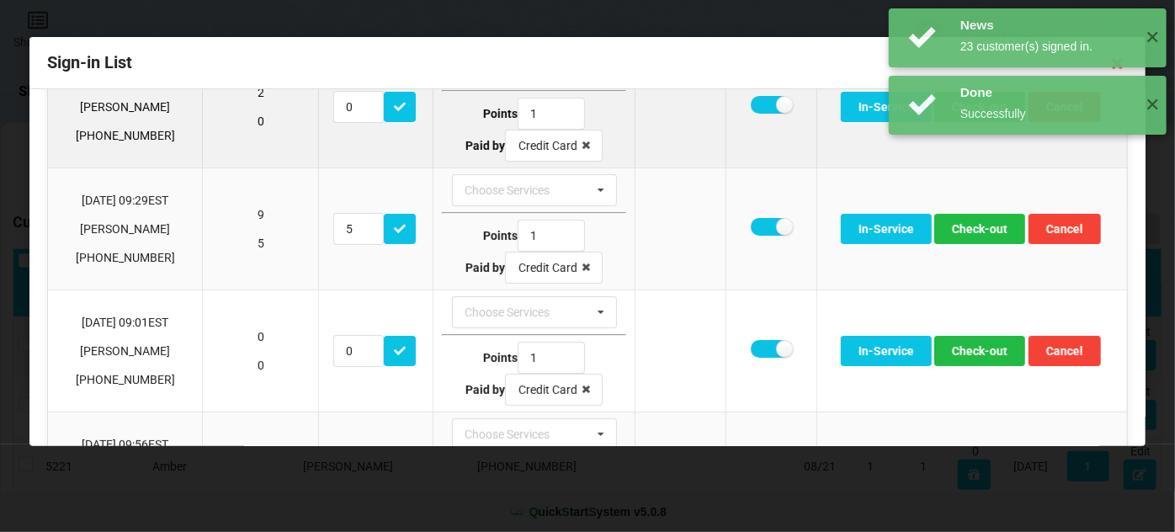
scroll to position [102, 0]
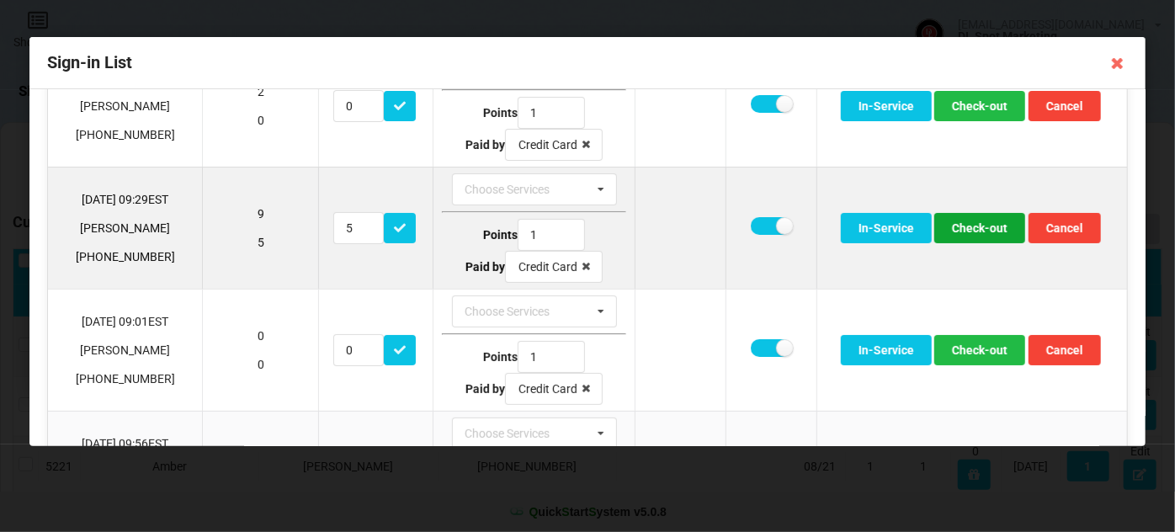
click at [983, 219] on button "Check-out" at bounding box center [979, 228] width 91 height 30
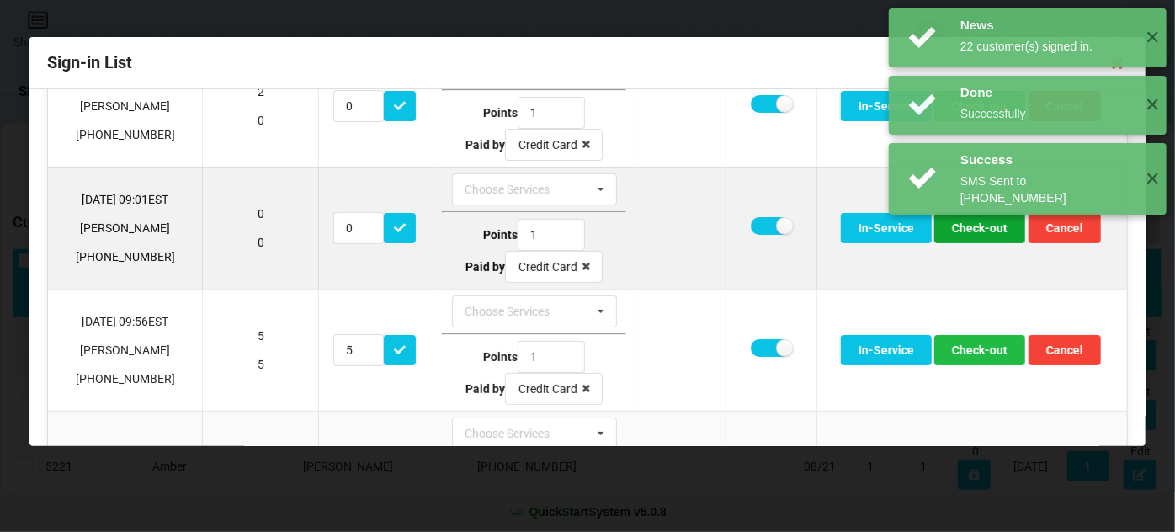
click at [976, 228] on button "Check-out" at bounding box center [979, 228] width 91 height 30
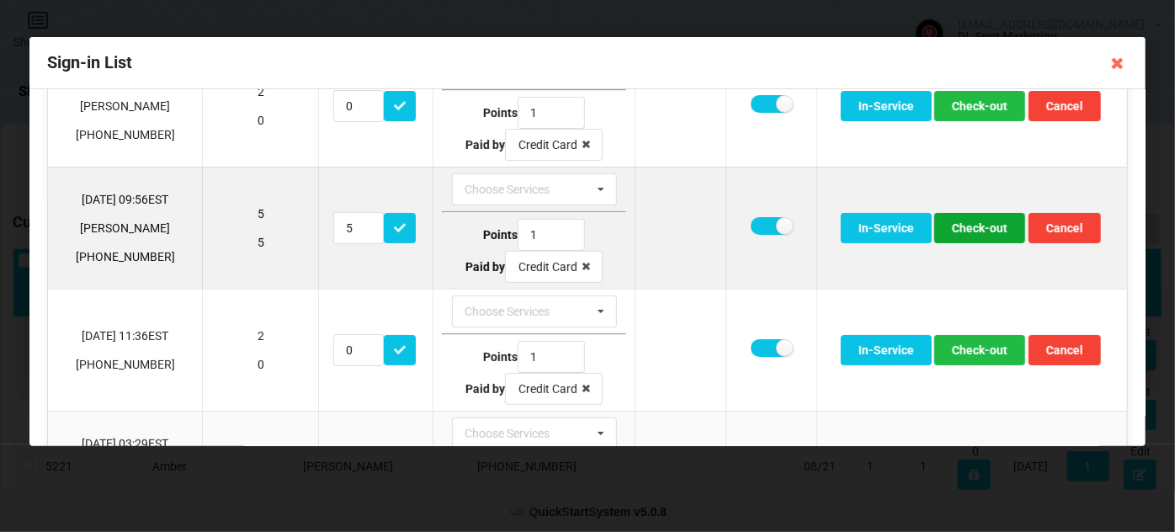
click at [974, 228] on button "Check-out" at bounding box center [979, 228] width 91 height 30
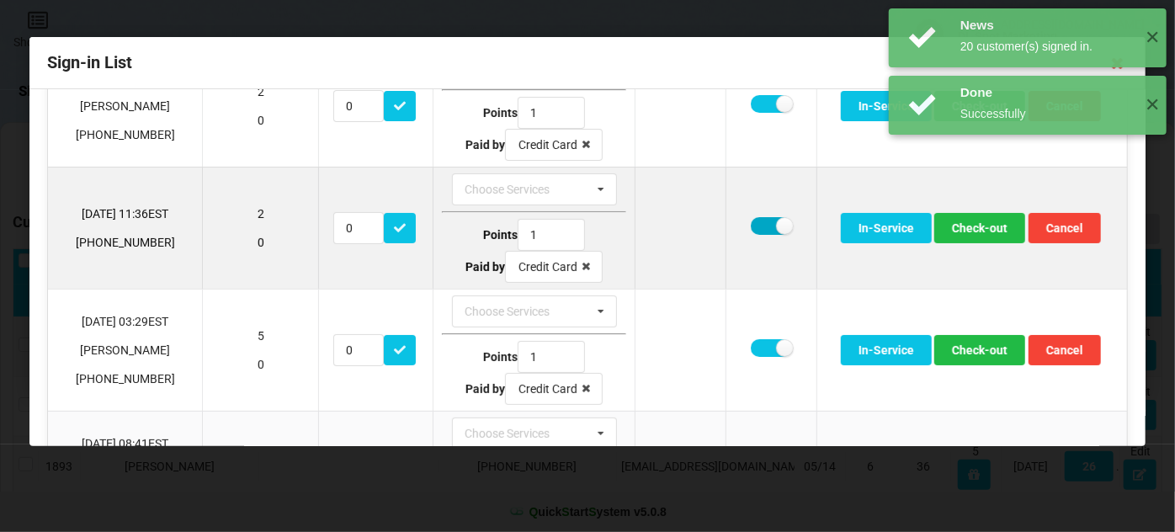
click at [754, 226] on label at bounding box center [771, 226] width 41 height 18
checkbox input "false"
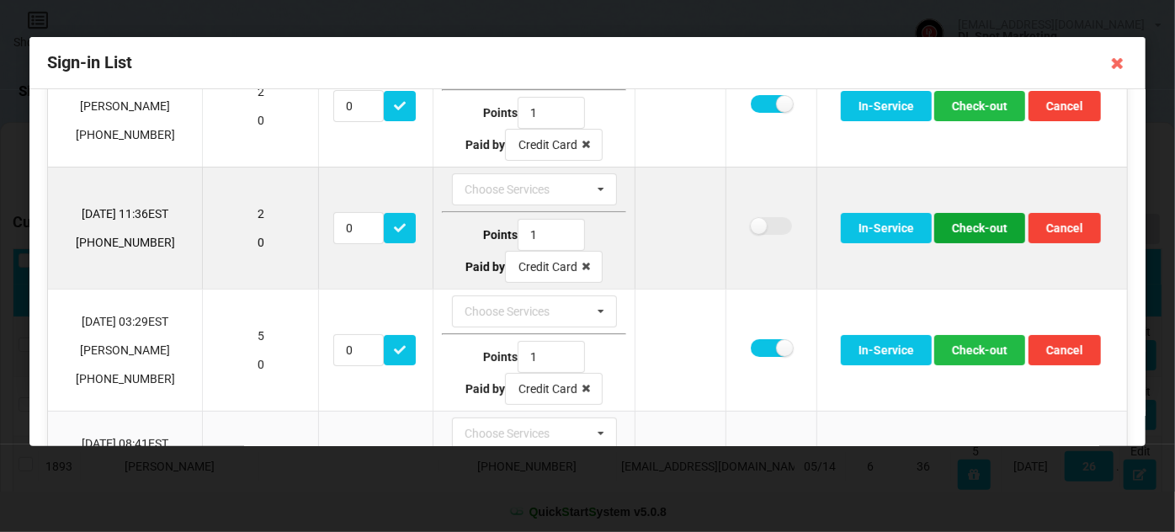
click at [978, 226] on button "Check-out" at bounding box center [979, 228] width 91 height 30
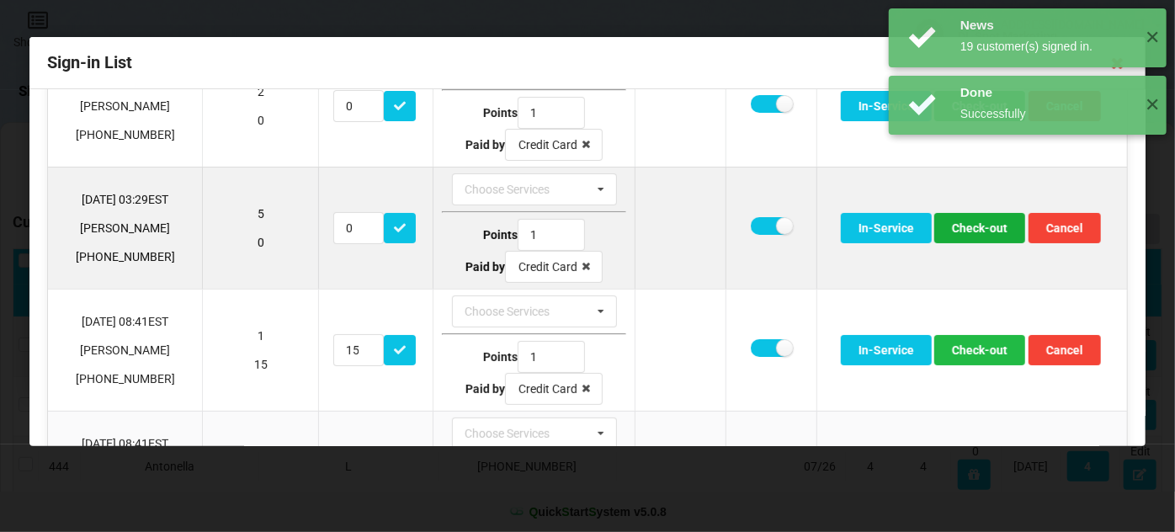
scroll to position [204, 0]
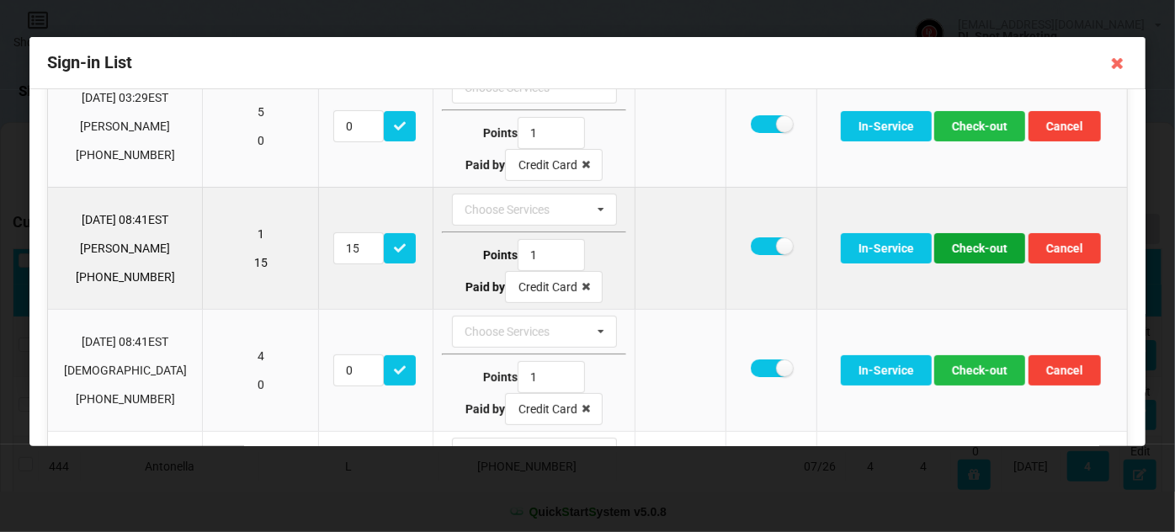
click at [969, 243] on button "Check-out" at bounding box center [979, 248] width 91 height 30
click at [753, 245] on label at bounding box center [771, 246] width 41 height 18
checkbox input "false"
click at [966, 251] on button "Check-out" at bounding box center [979, 248] width 91 height 30
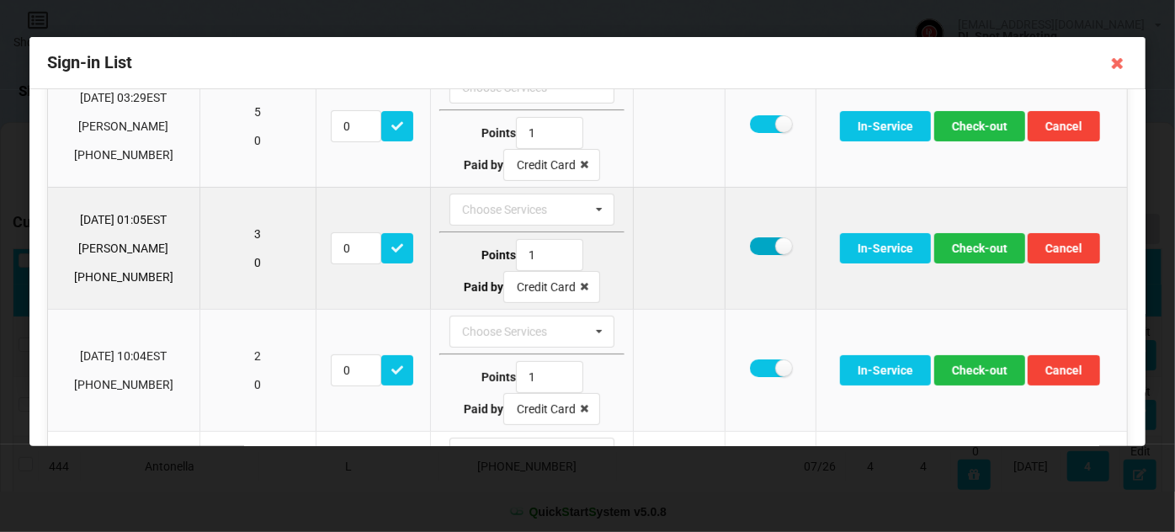
click at [756, 242] on label at bounding box center [770, 246] width 41 height 18
checkbox input "false"
click at [961, 244] on button "Check-out" at bounding box center [979, 248] width 91 height 30
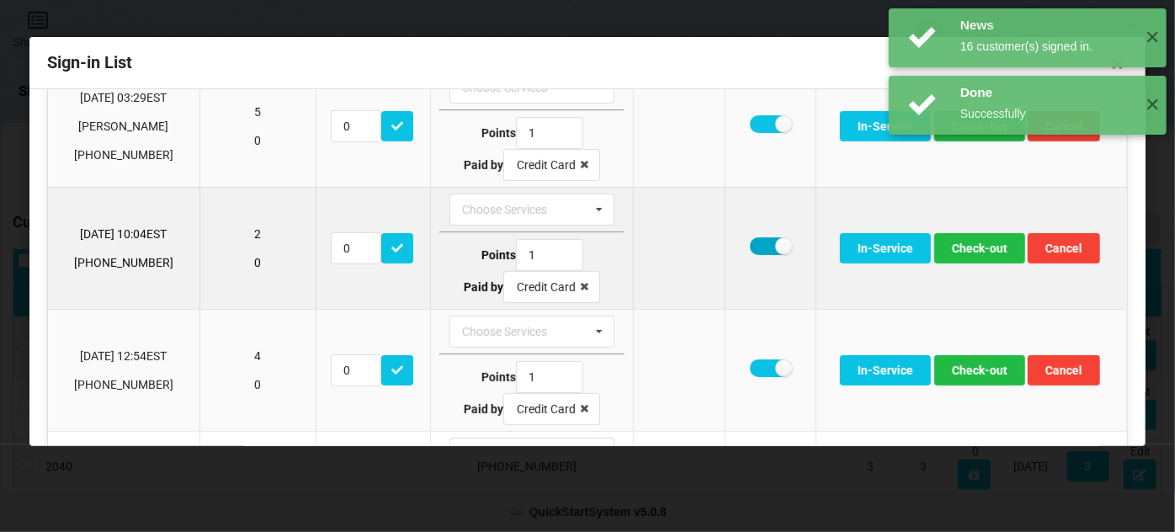
click at [758, 242] on label at bounding box center [770, 246] width 41 height 18
checkbox input "false"
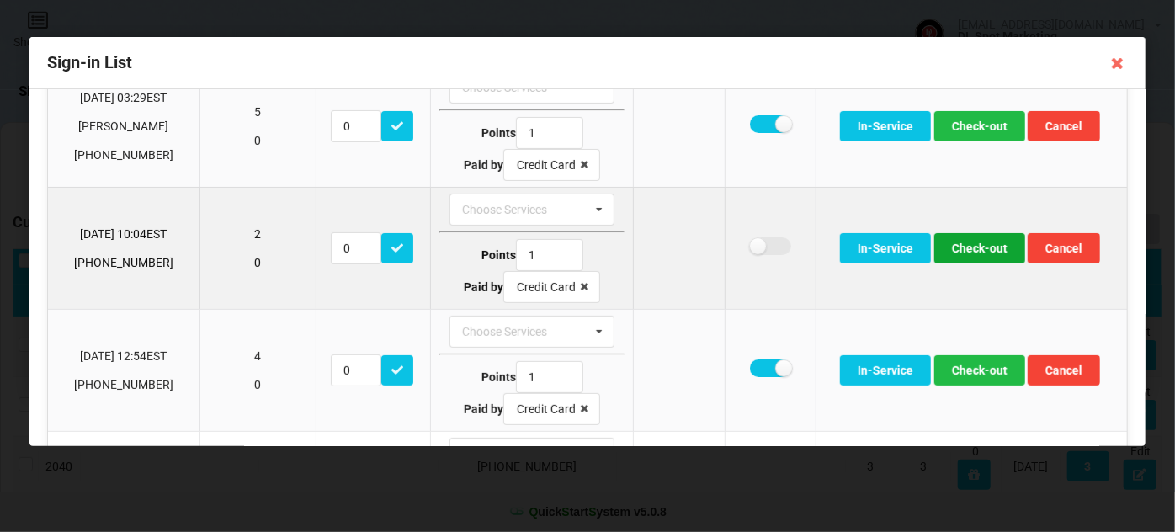
click at [977, 248] on button "Check-out" at bounding box center [979, 248] width 91 height 30
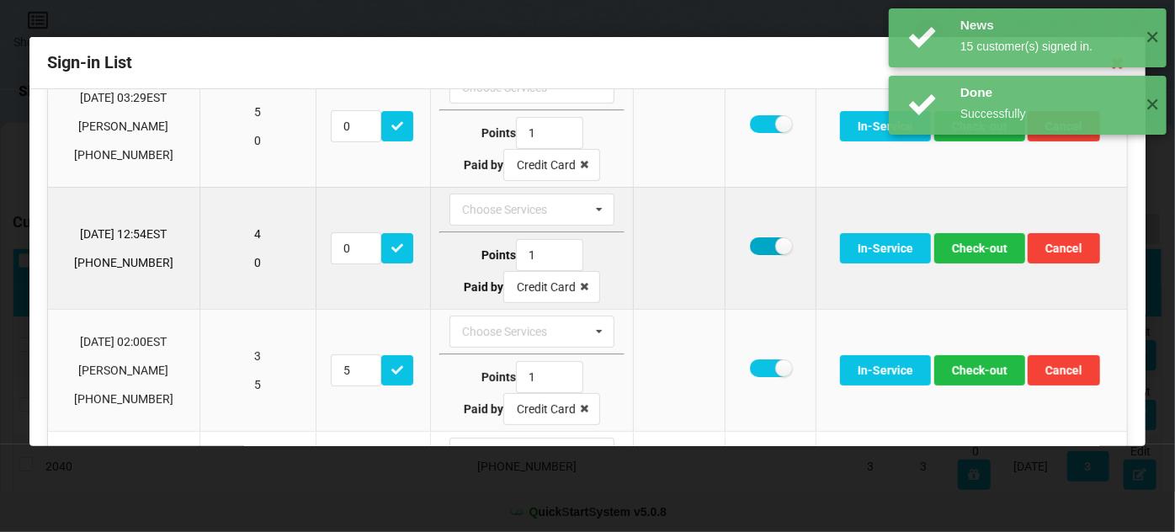
click at [751, 244] on label at bounding box center [770, 246] width 41 height 18
checkbox input "false"
click at [964, 244] on button "Check-out" at bounding box center [979, 248] width 91 height 30
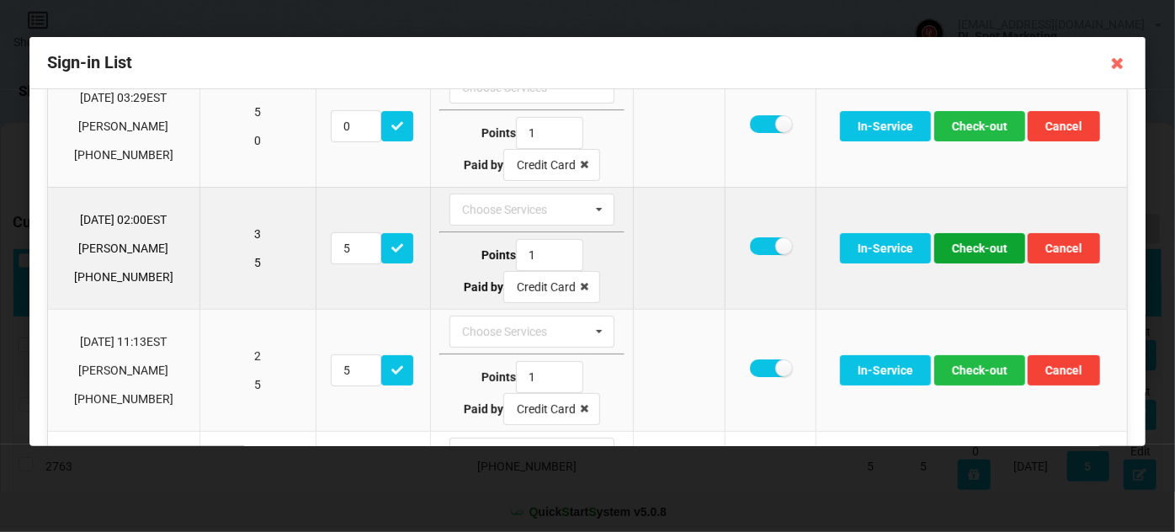
click at [968, 248] on button "Check-out" at bounding box center [979, 248] width 91 height 30
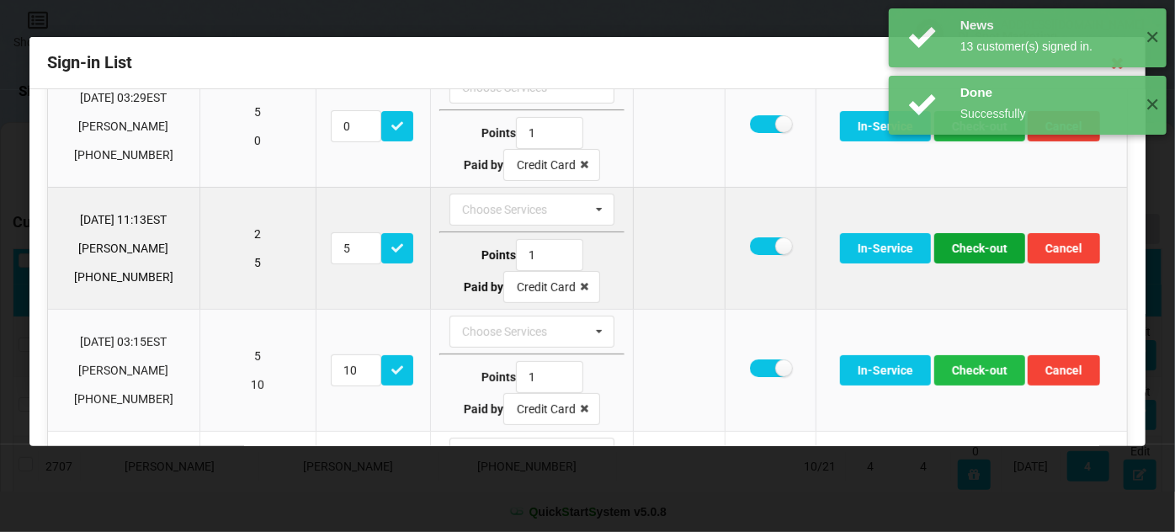
click at [967, 248] on button "Check-out" at bounding box center [979, 248] width 91 height 30
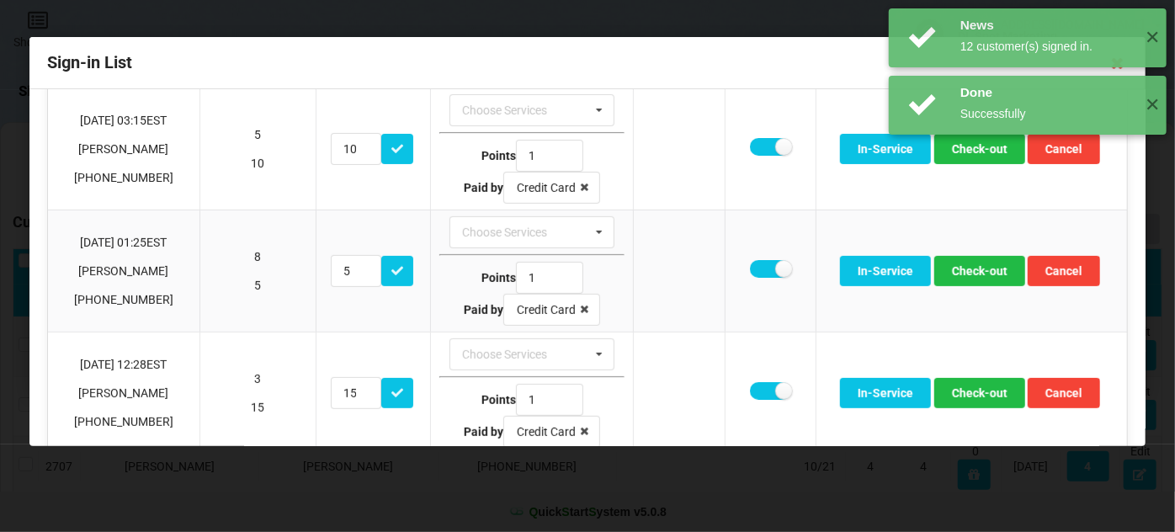
scroll to position [305, 0]
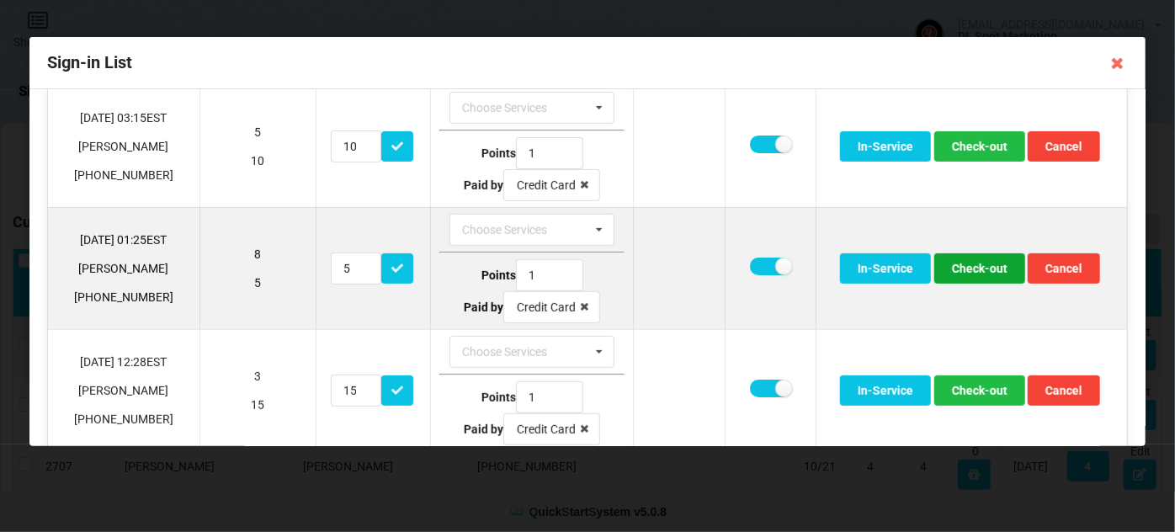
click at [974, 264] on button "Check-out" at bounding box center [979, 268] width 91 height 30
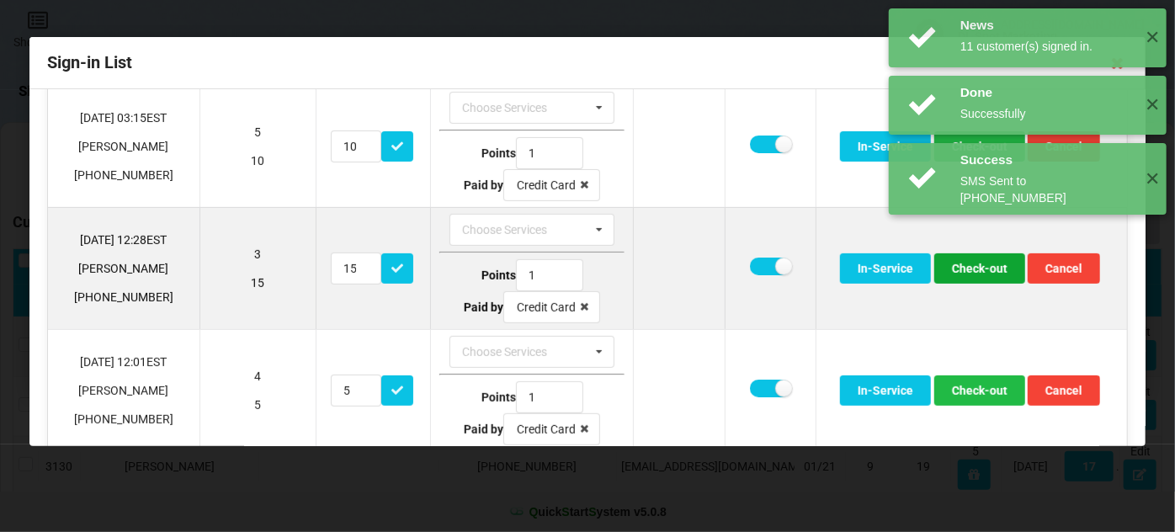
click at [971, 266] on button "Check-out" at bounding box center [979, 268] width 91 height 30
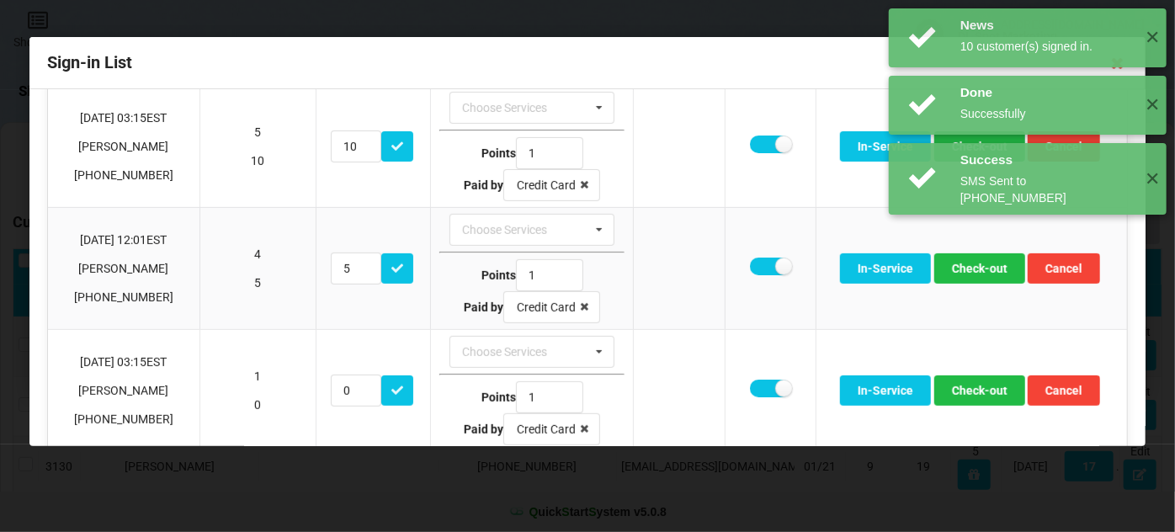
click at [971, 266] on div "News 11 customer(s) signed in. ✕" at bounding box center [1028, 252] width 278 height 59
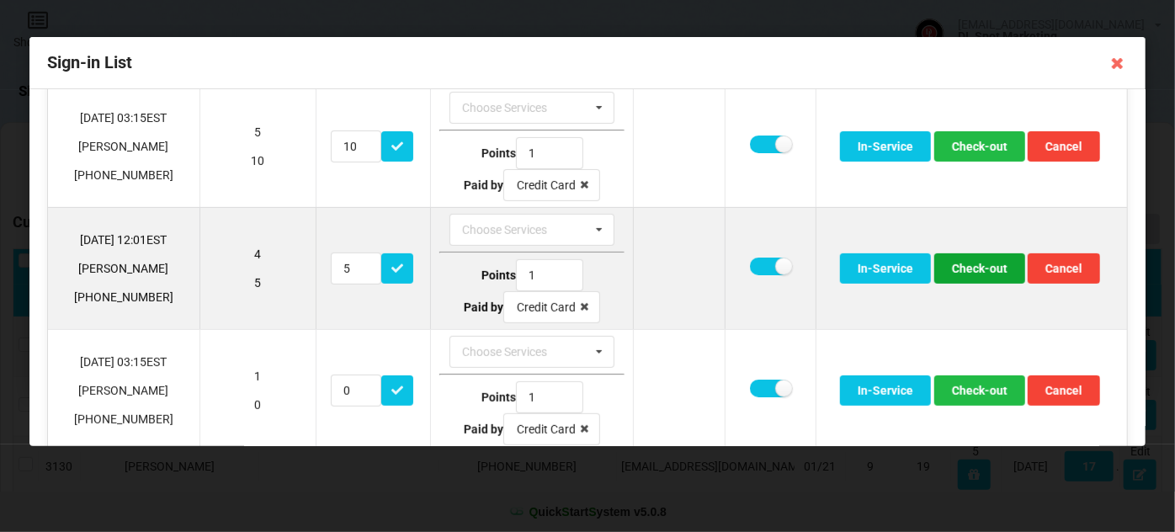
click at [967, 267] on button "Check-out" at bounding box center [979, 268] width 91 height 30
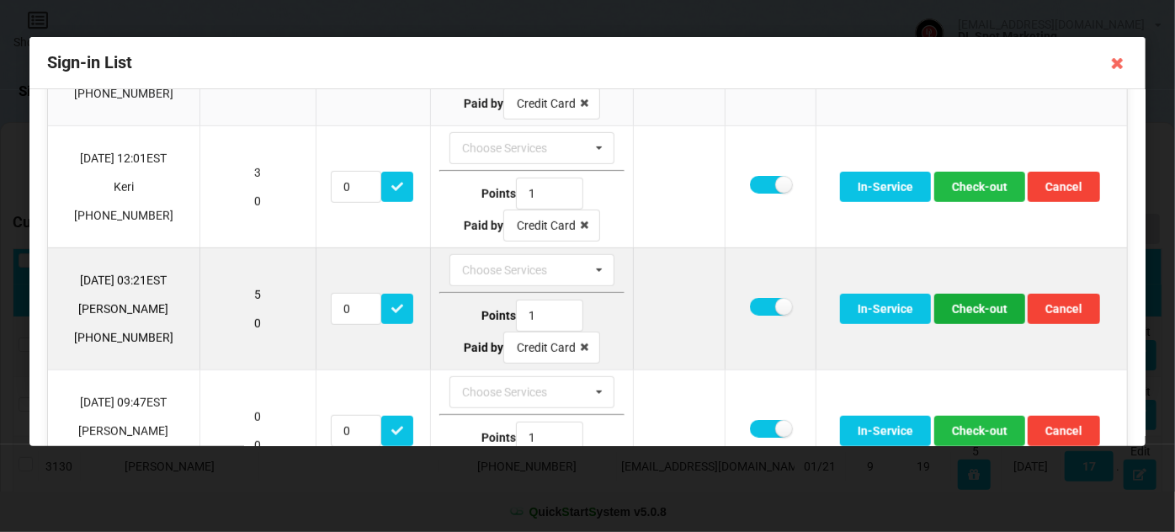
scroll to position [408, 0]
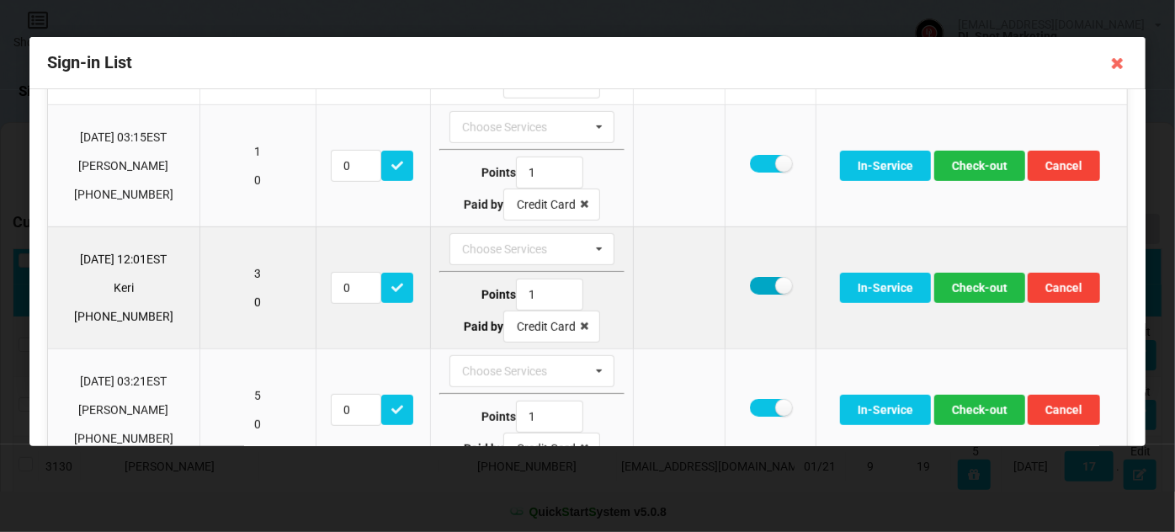
click at [754, 279] on label at bounding box center [770, 286] width 41 height 18
checkbox input "false"
click at [985, 275] on button "Check-out" at bounding box center [979, 288] width 91 height 30
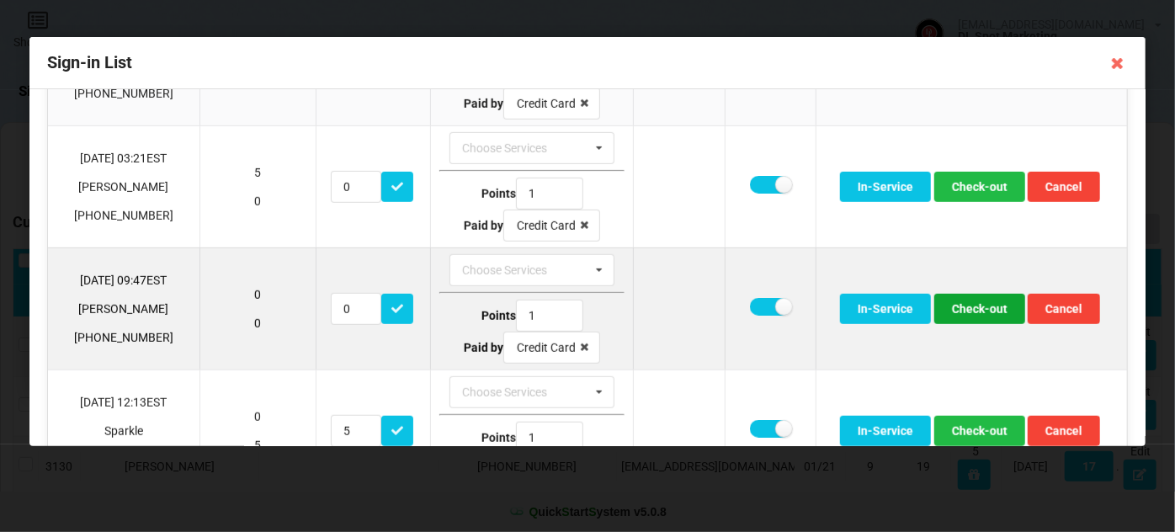
click at [971, 304] on button "Check-out" at bounding box center [979, 309] width 91 height 30
click at [976, 305] on button "Check-out" at bounding box center [979, 309] width 91 height 30
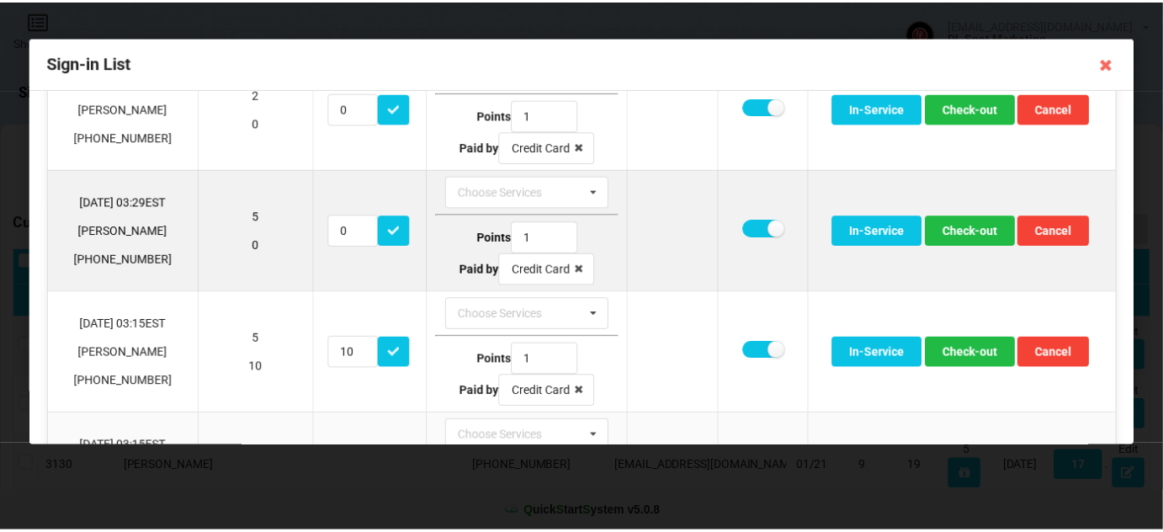
scroll to position [0, 0]
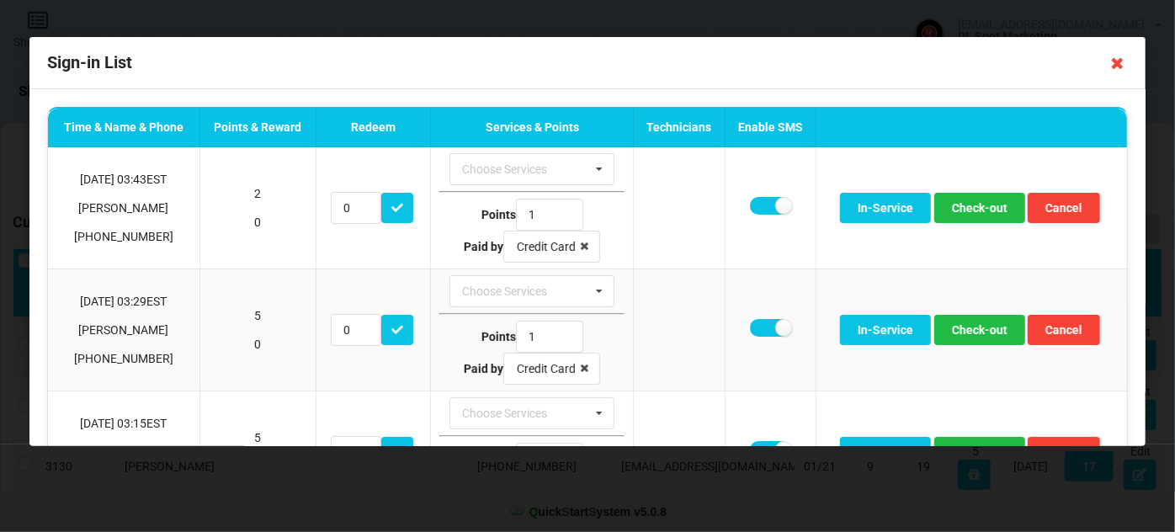
click at [1116, 66] on icon at bounding box center [1117, 63] width 27 height 27
